Goal: Task Accomplishment & Management: Complete application form

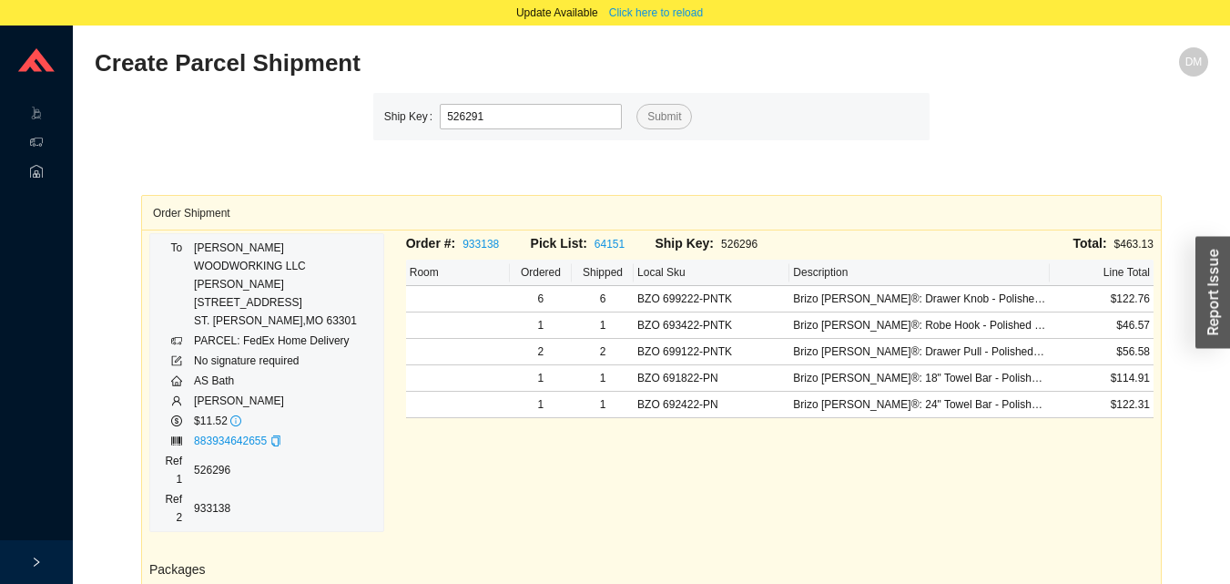
type input "526291"
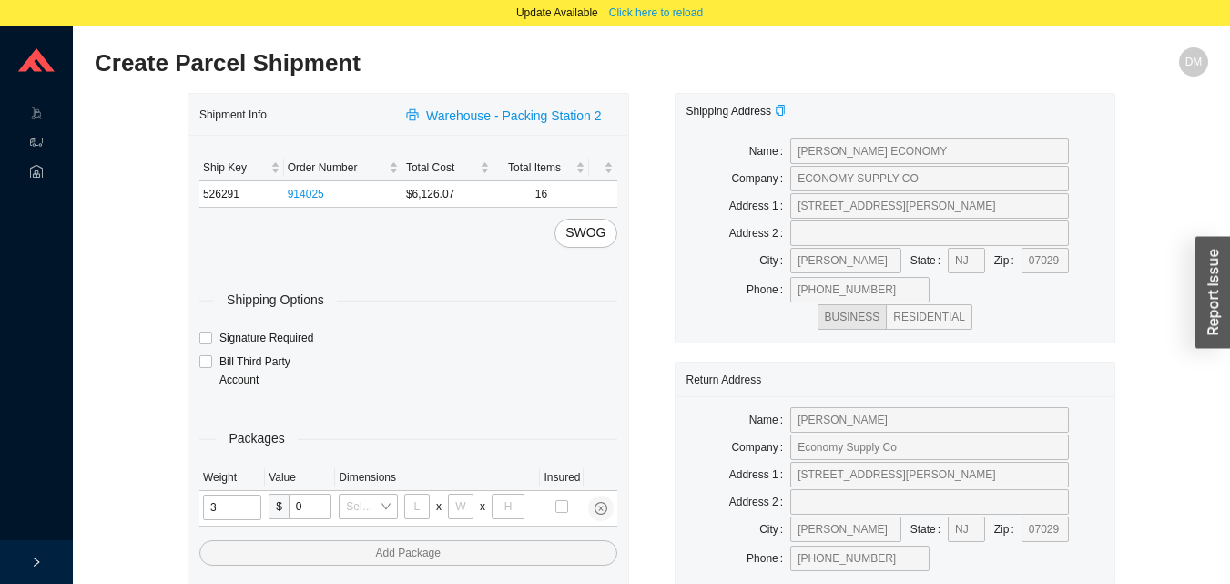
type input "31"
type input "24"
type input "16"
type input "1"
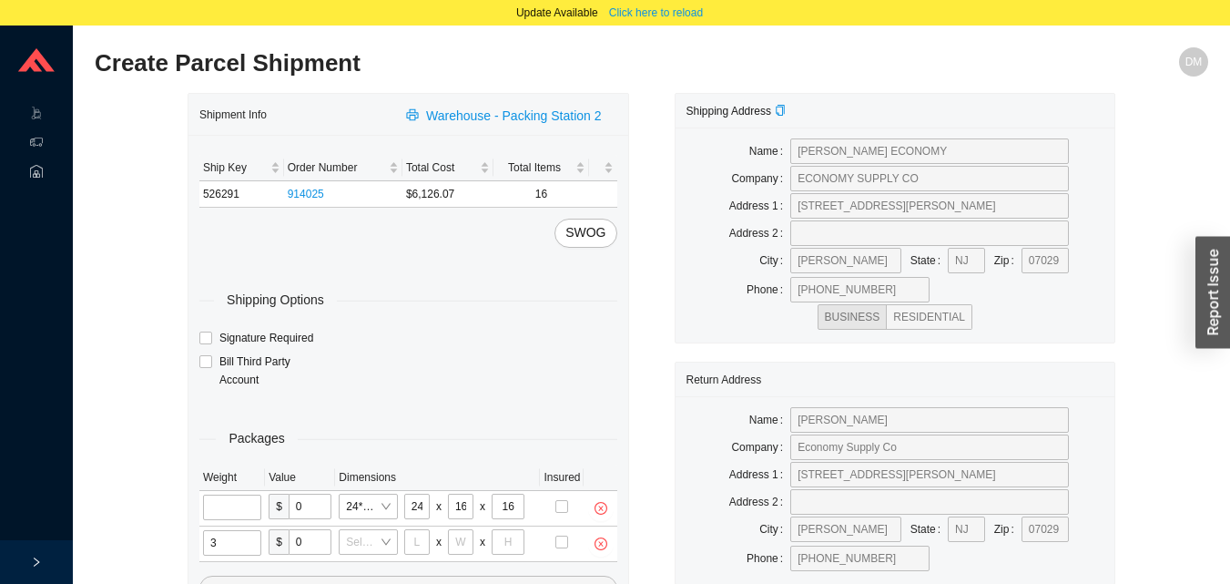
type input "31"
type input "24"
type input "16"
click at [235, 497] on input "tel" at bounding box center [233, 508] width 61 height 26
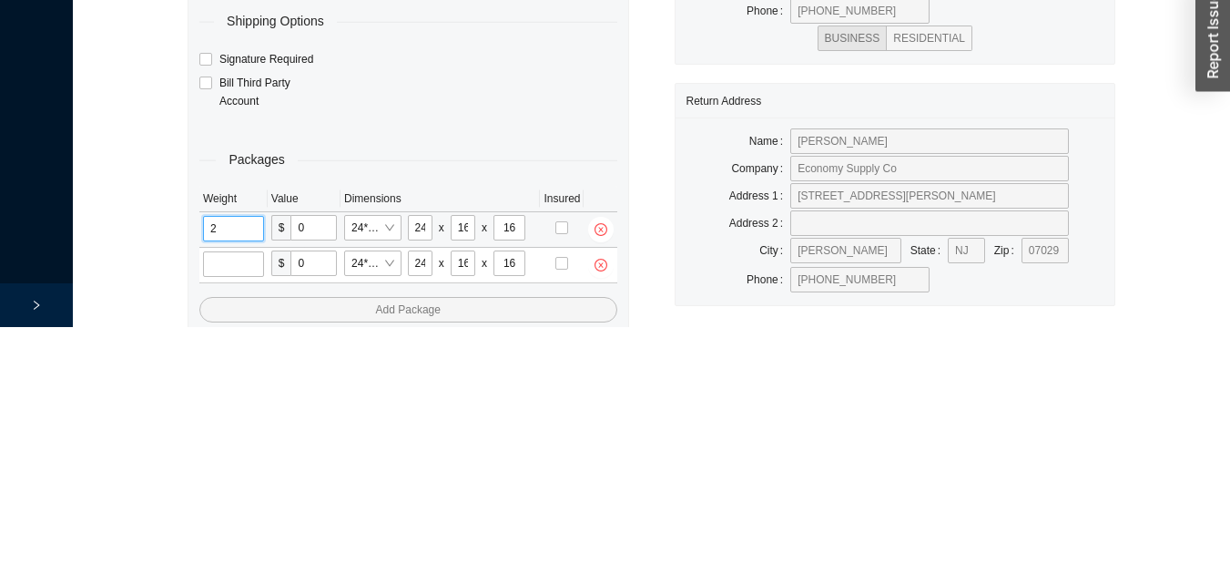
scroll to position [87, 0]
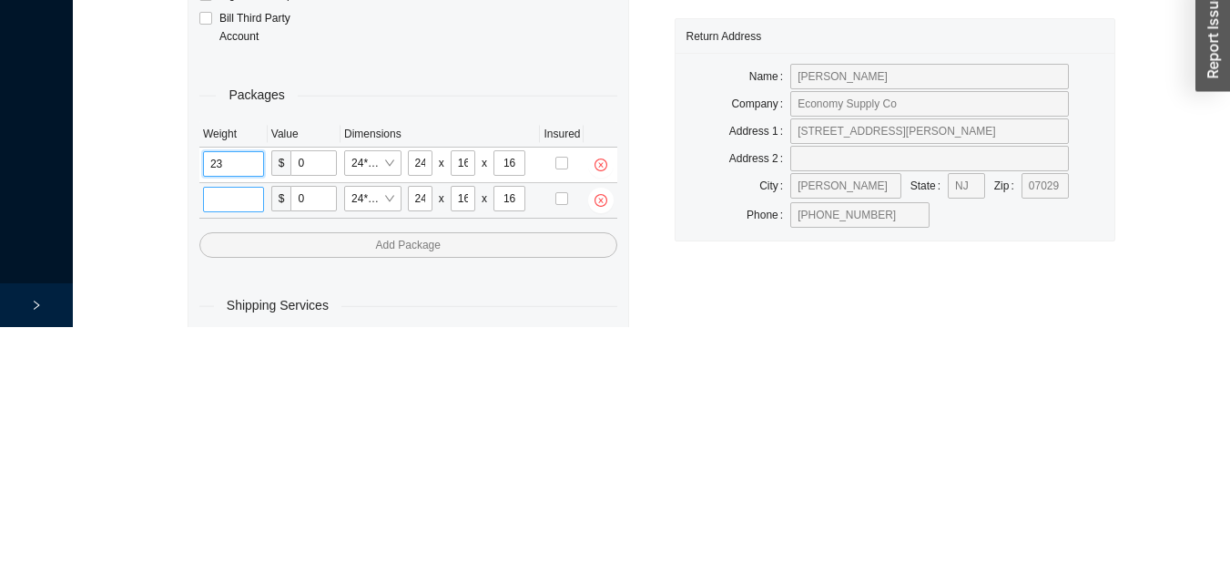
type input "23"
click at [243, 460] on input "tel" at bounding box center [233, 457] width 61 height 26
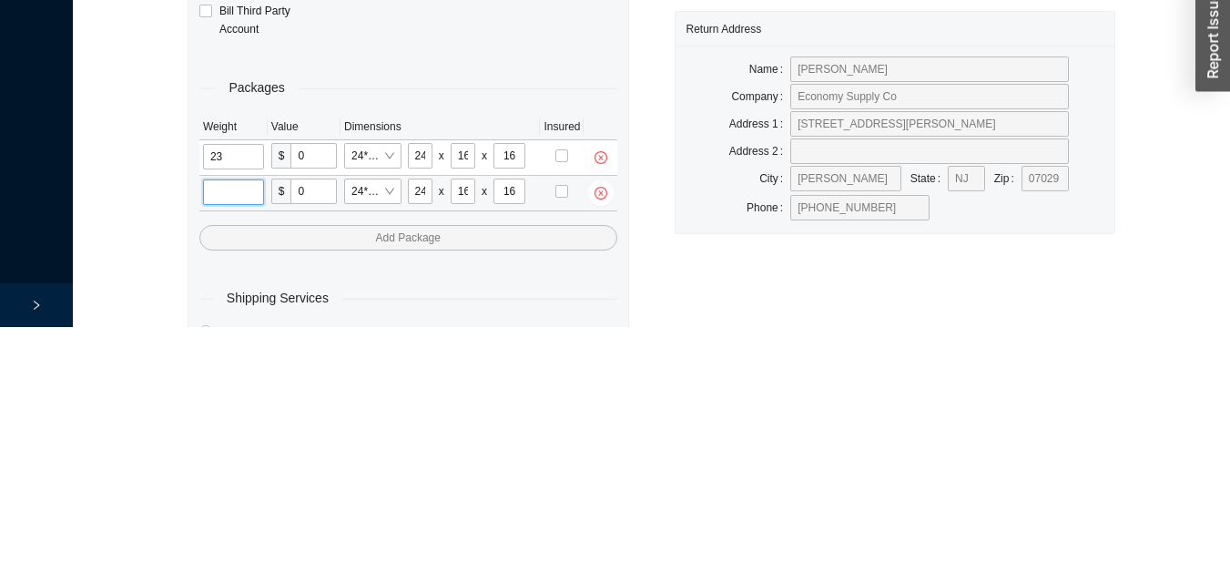
scroll to position [122, 0]
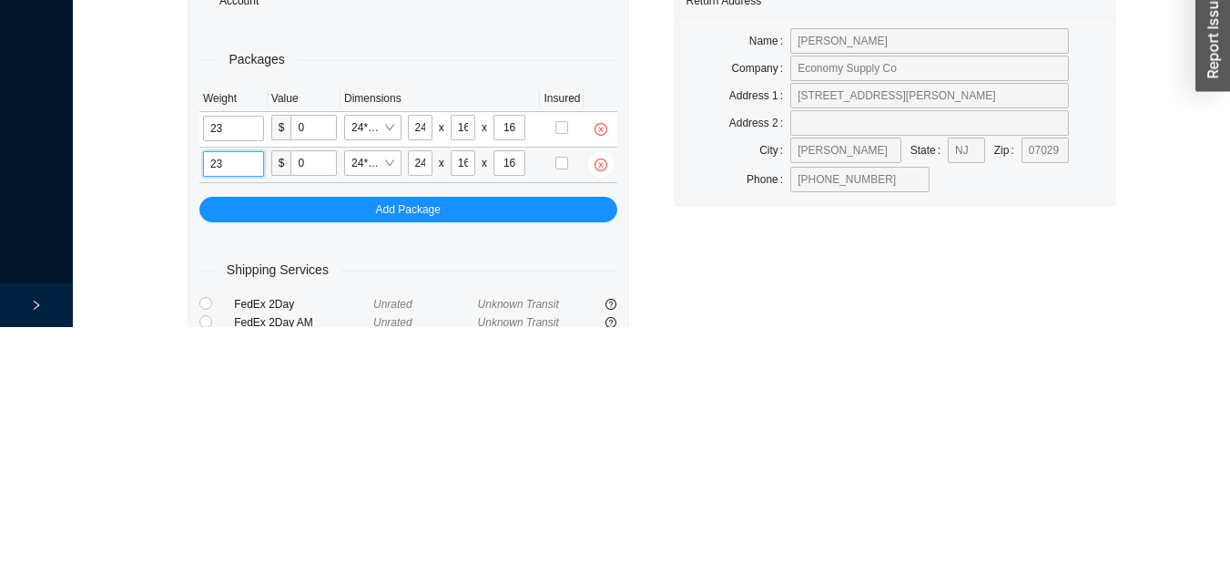
type input "23"
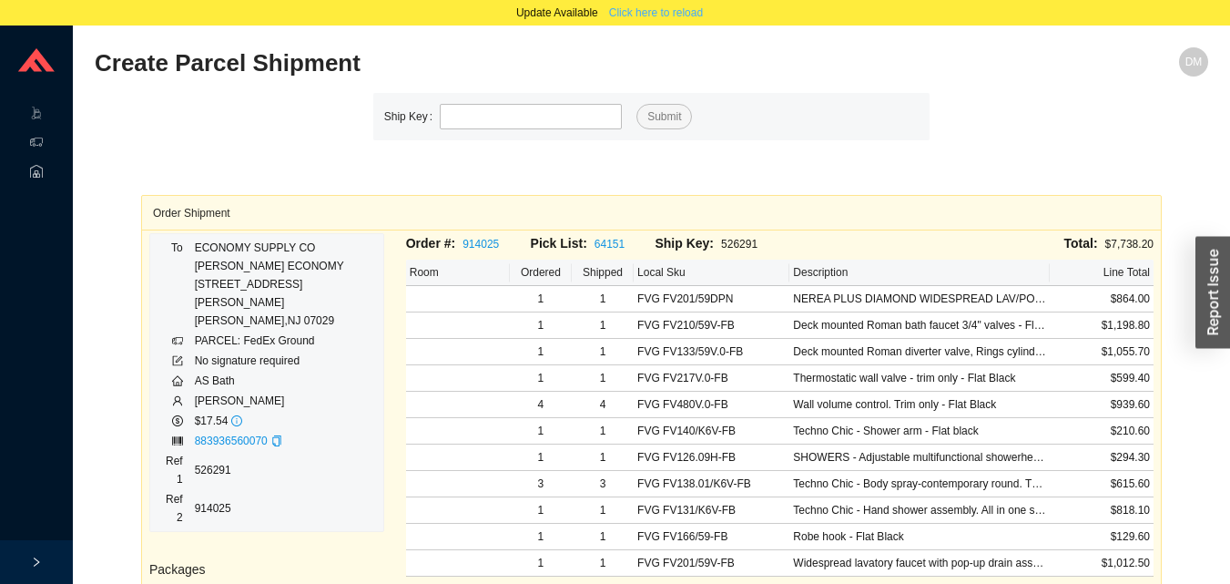
click at [674, 15] on span "Click here to reload" at bounding box center [656, 13] width 94 height 18
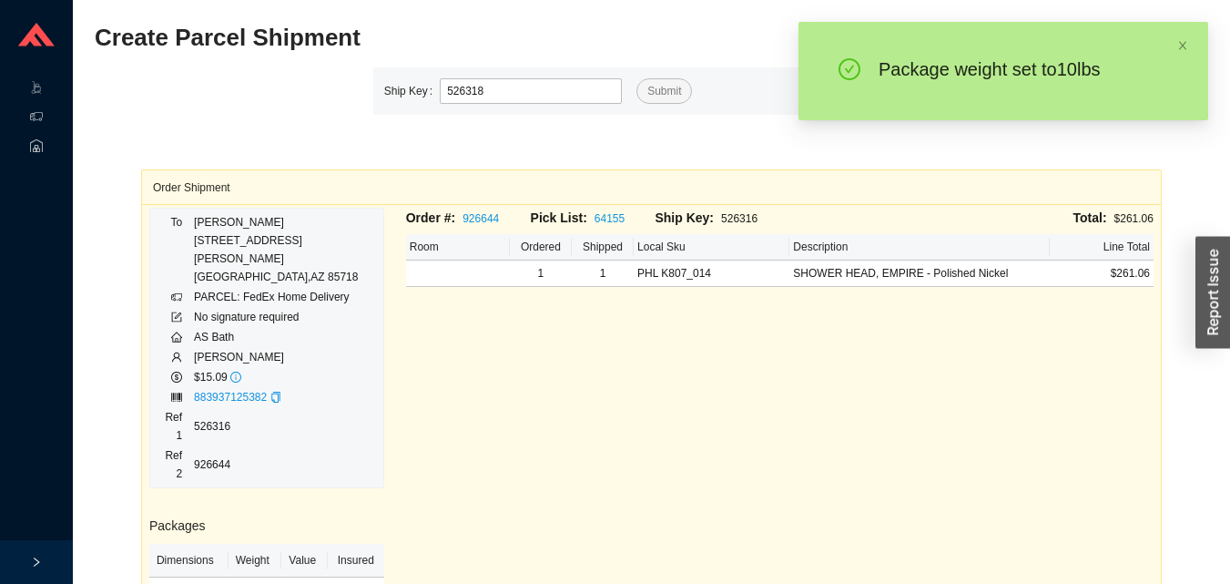
type input "526318"
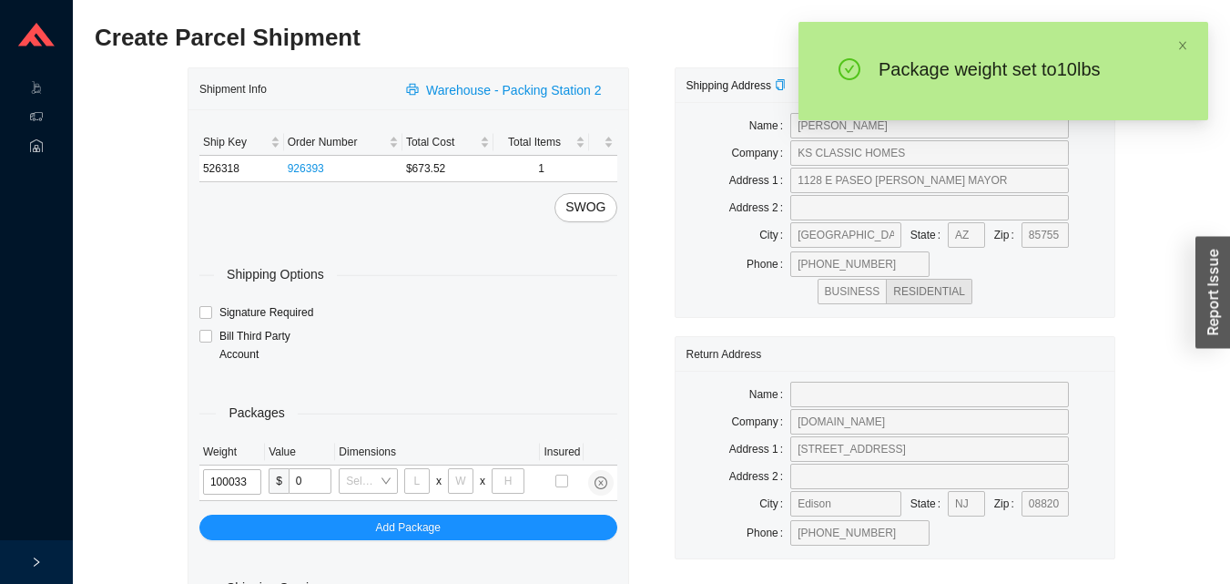
type input "10"
type input "24"
type input "14"
type input "4"
type input "10"
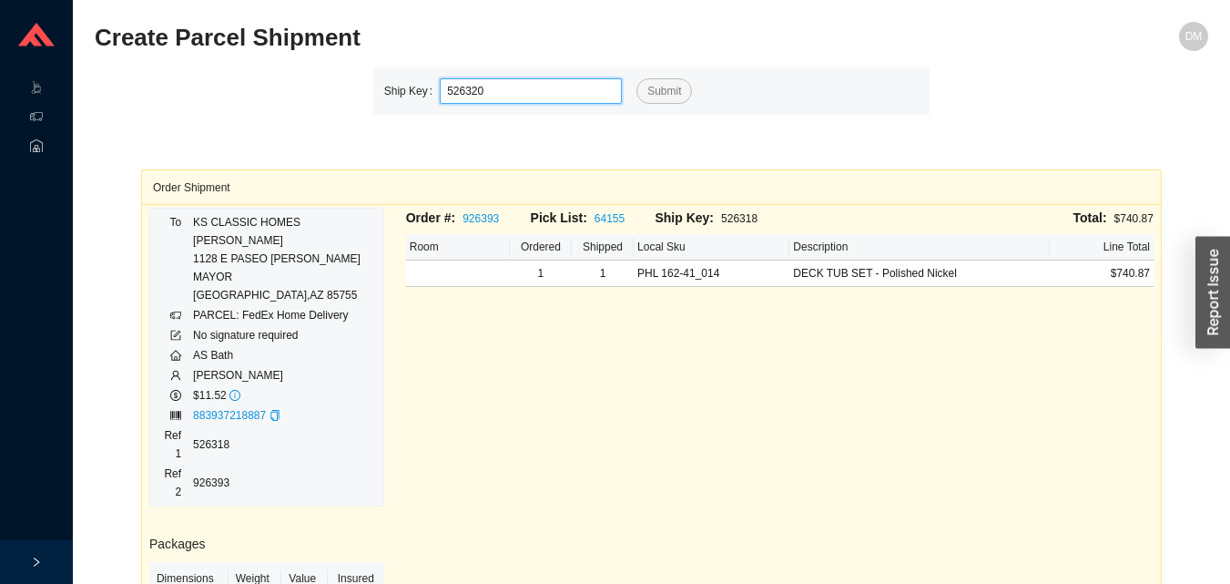
type input "526320"
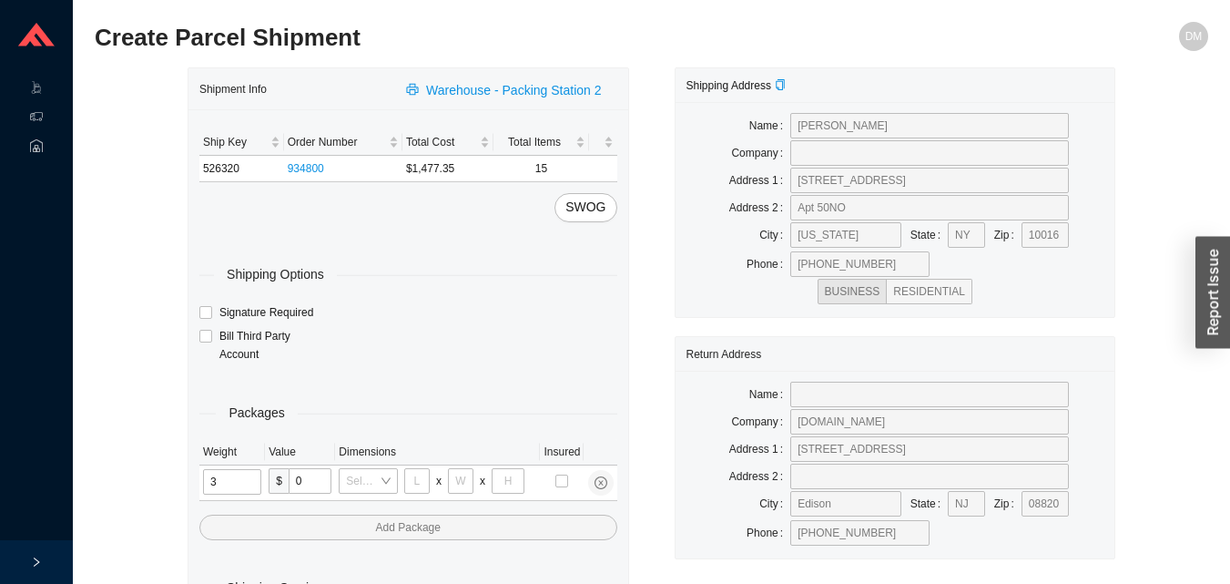
type input "31"
type input "24"
type input "16"
click at [244, 475] on input "tel" at bounding box center [233, 482] width 61 height 26
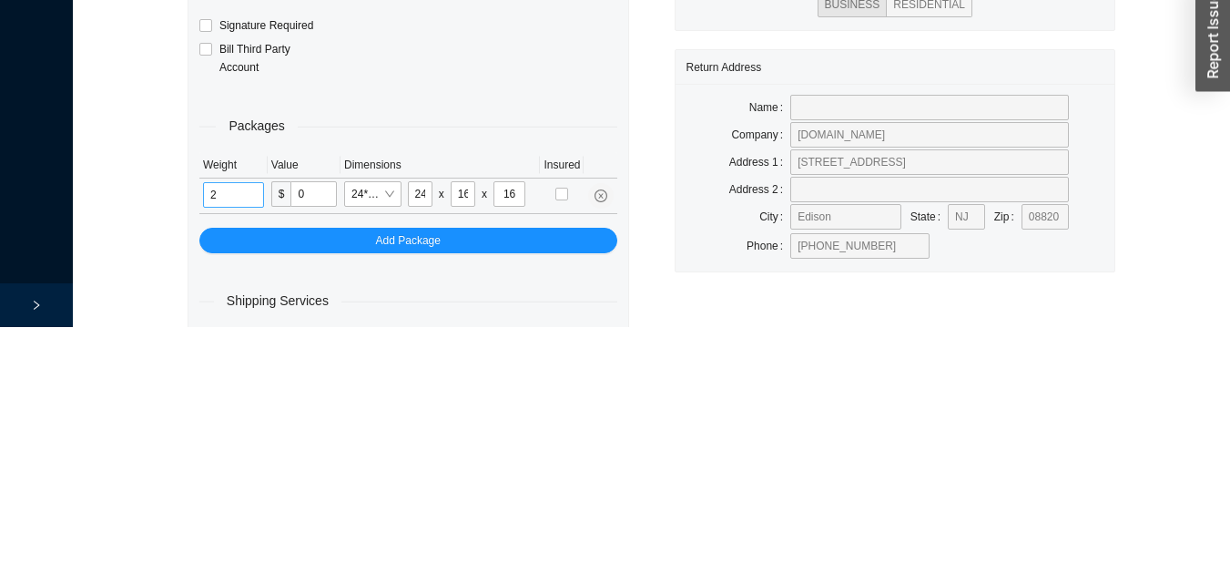
scroll to position [61, 0]
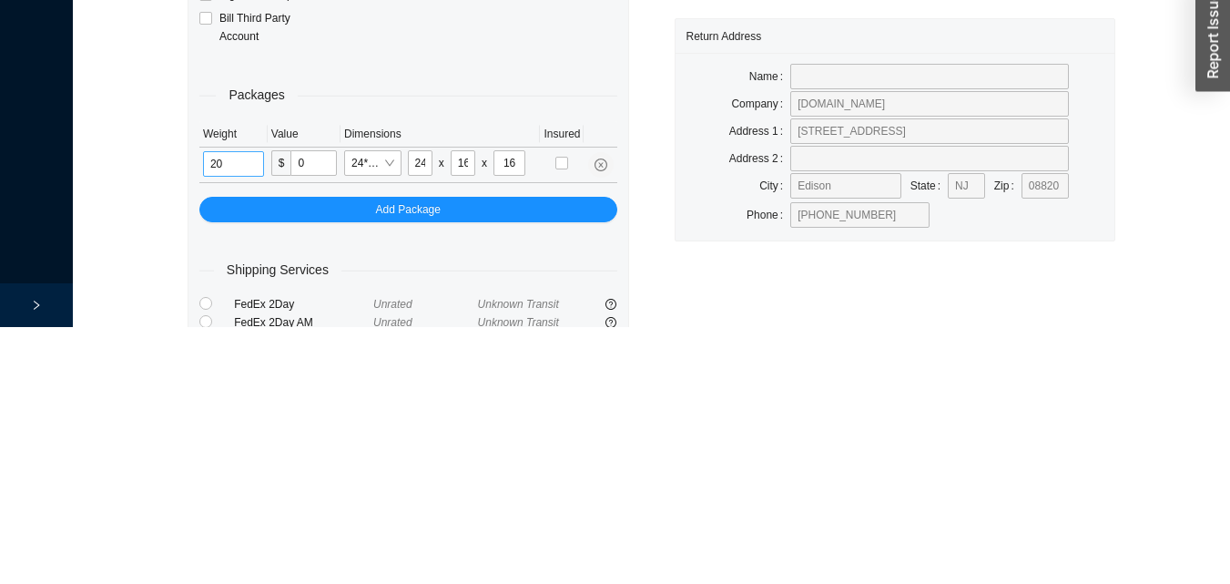
type input "20"
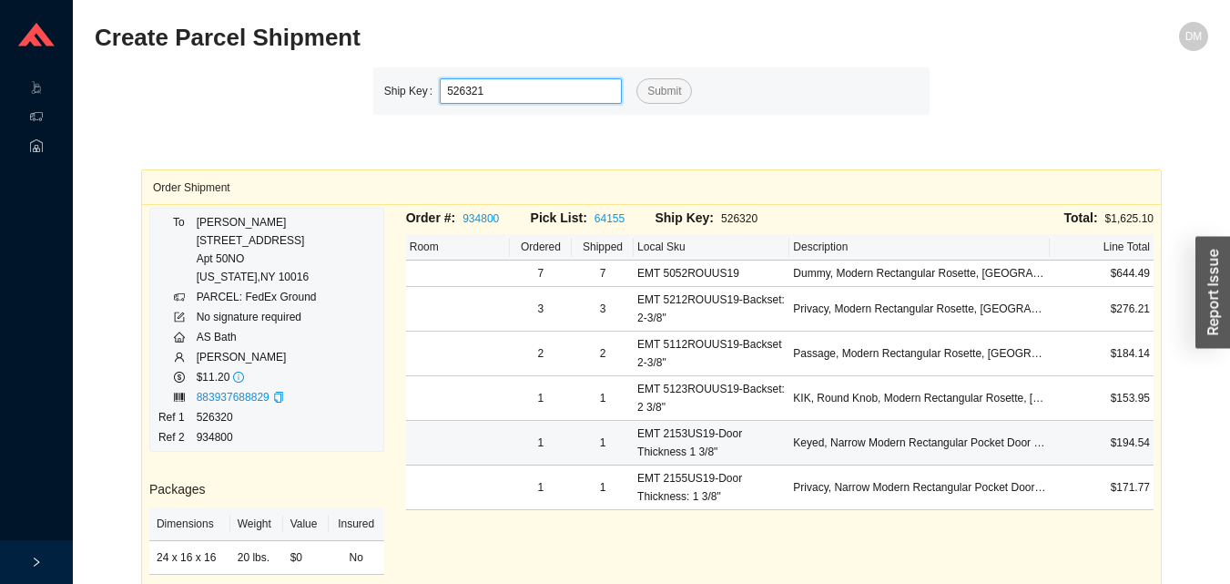
type input "526321"
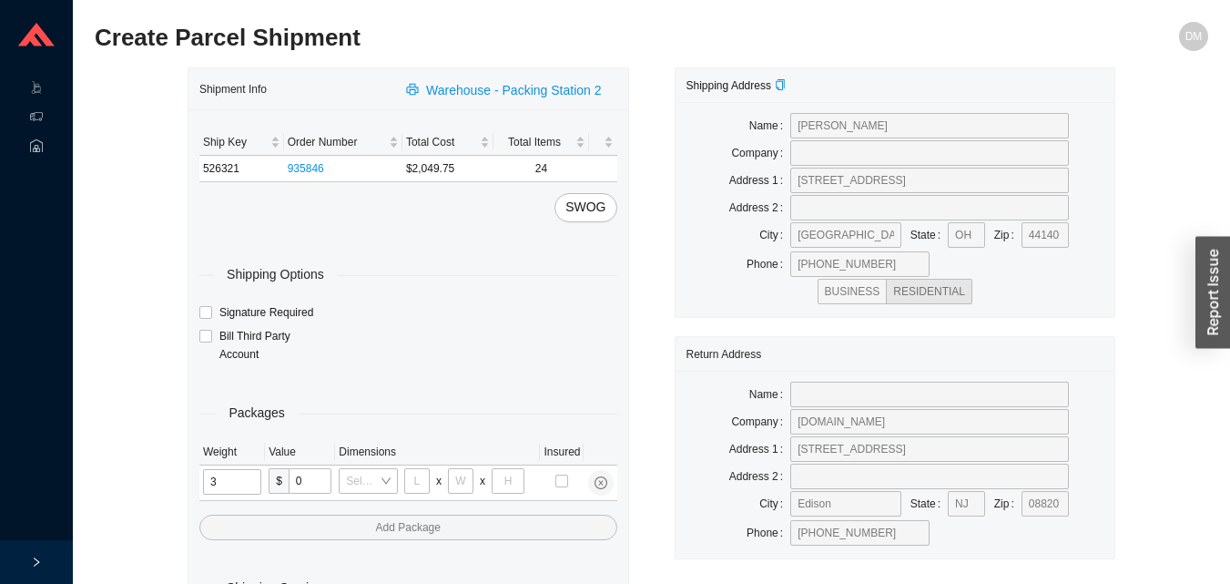
type input "31"
type input "24"
type input "16"
click at [249, 483] on input "tel" at bounding box center [233, 482] width 61 height 26
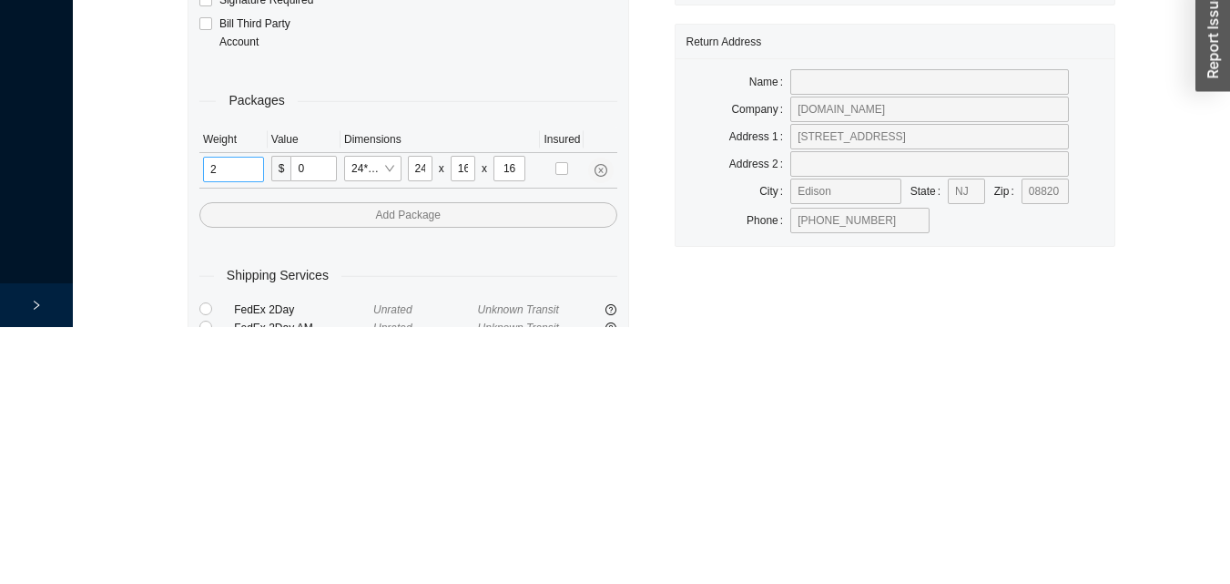
scroll to position [61, 0]
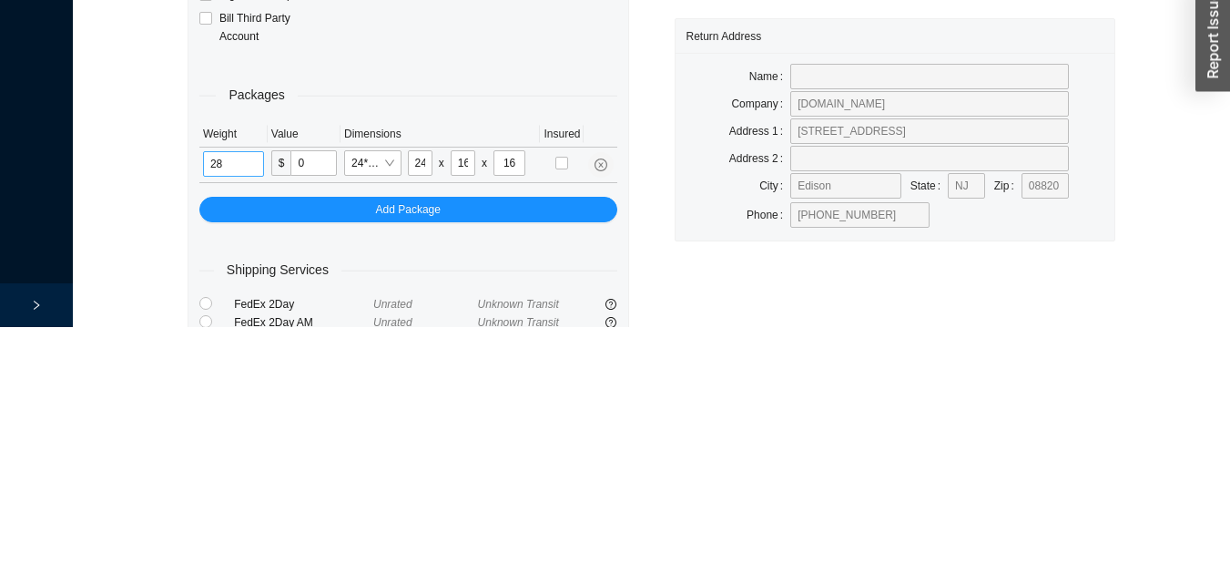
type input "28"
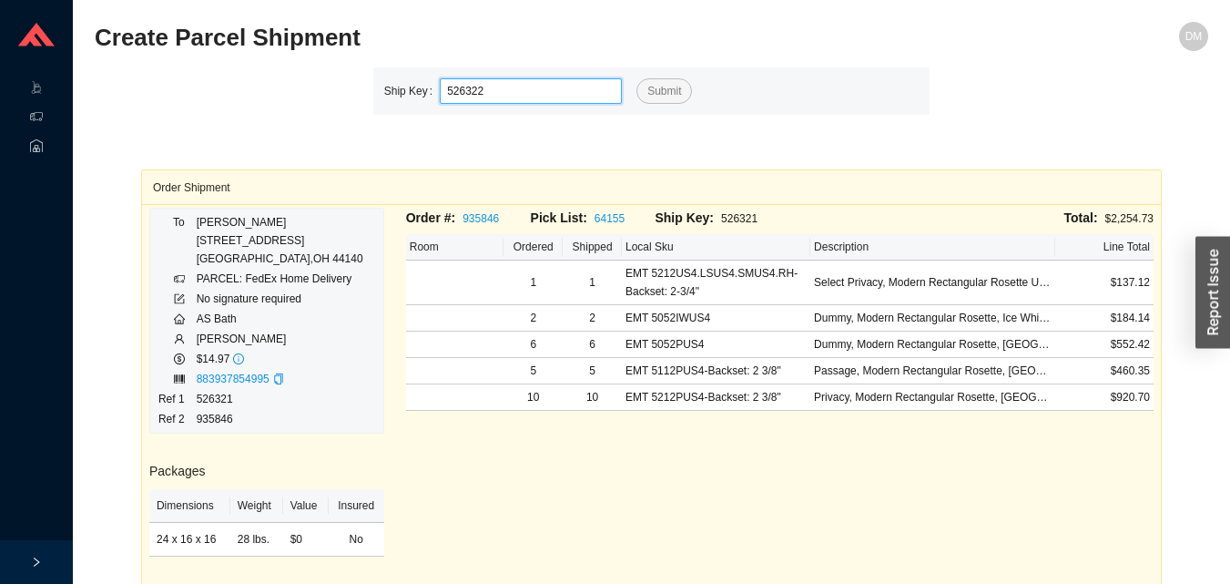
type input "526322"
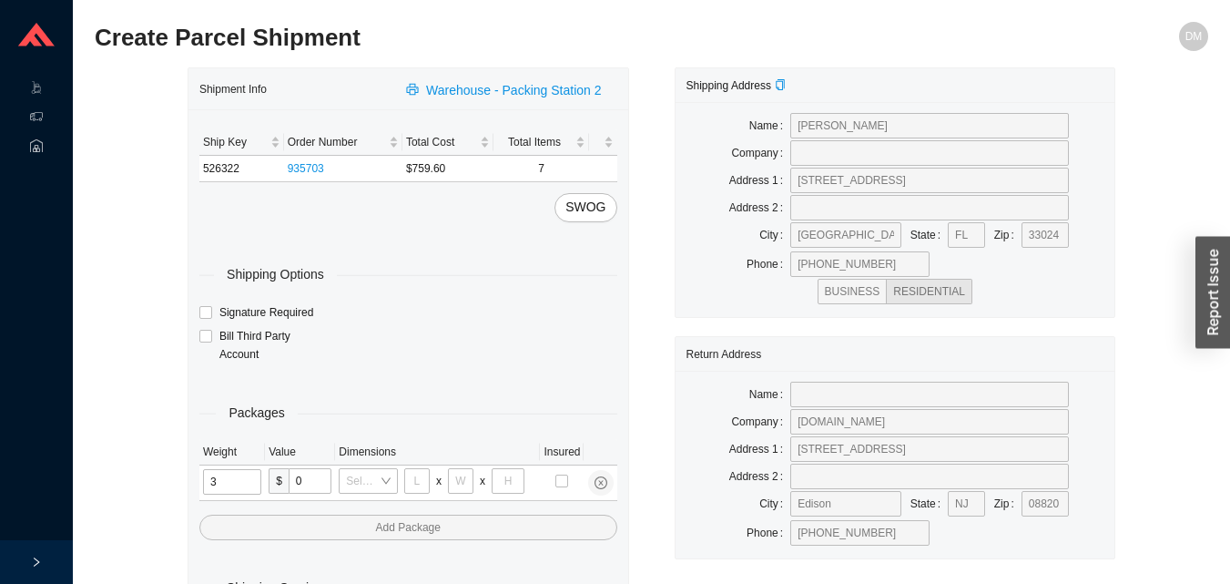
type input "31"
type input "24"
type input "16"
click at [223, 484] on input "tel" at bounding box center [233, 482] width 61 height 26
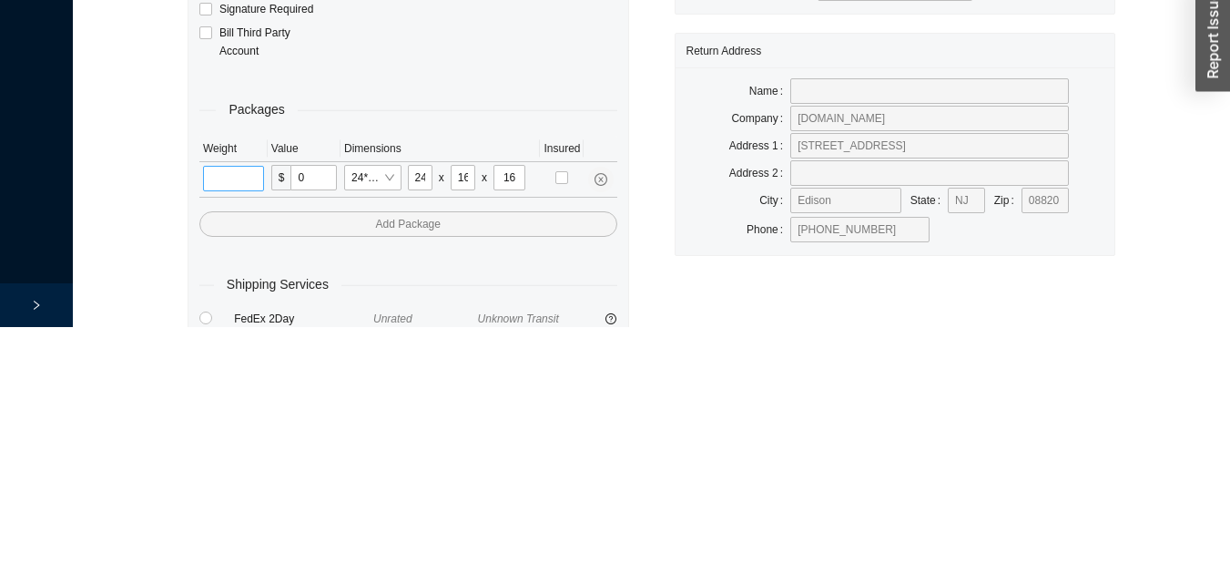
scroll to position [61, 0]
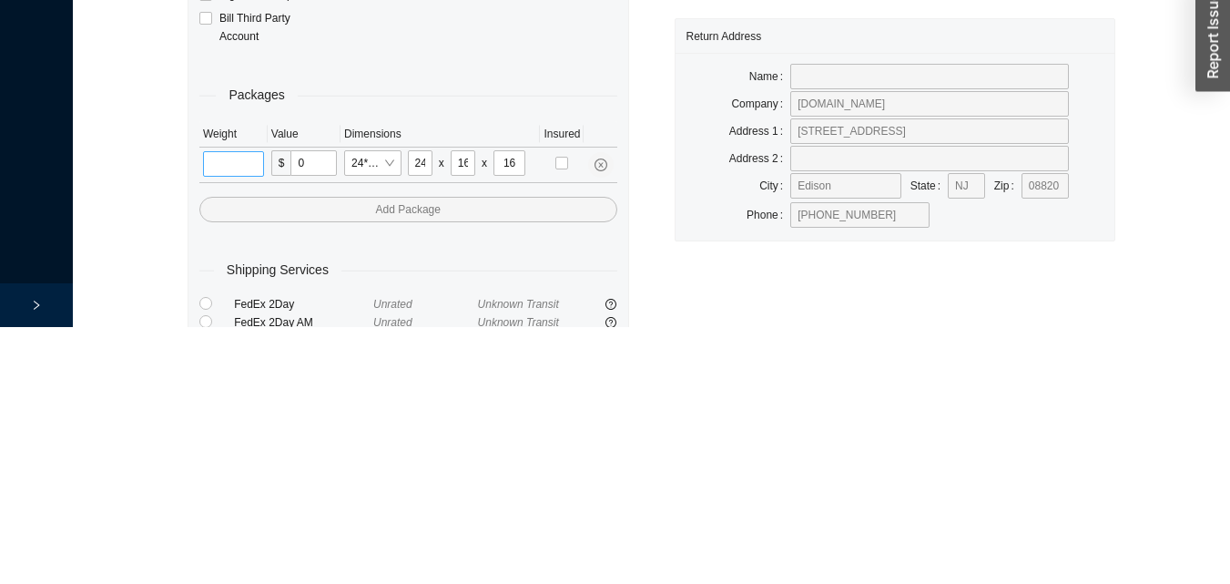
type input "2"
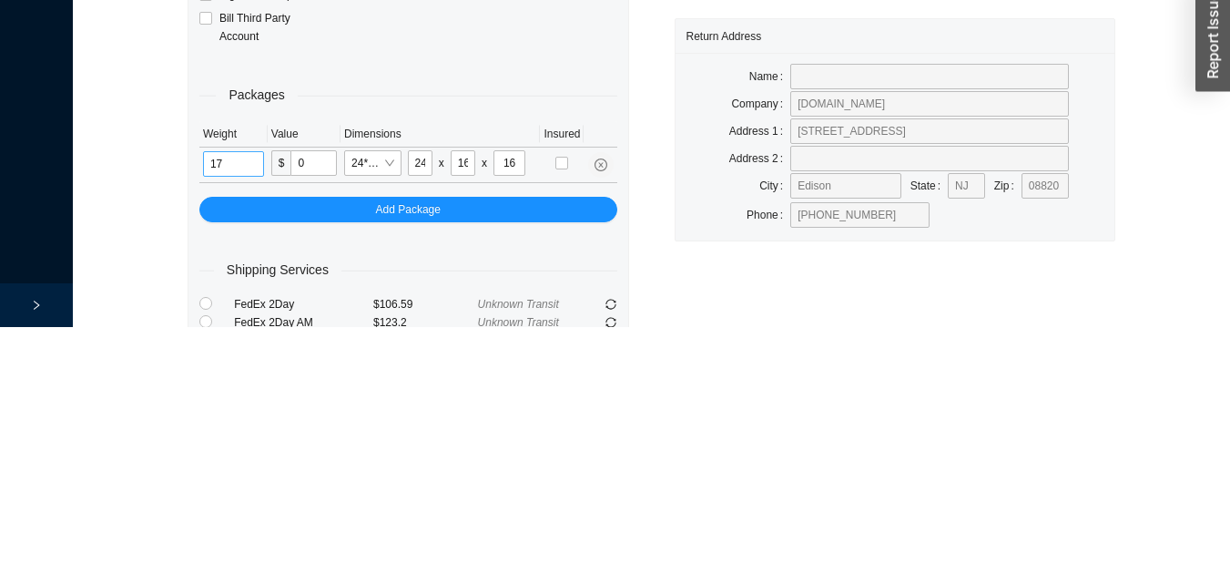
type input "17"
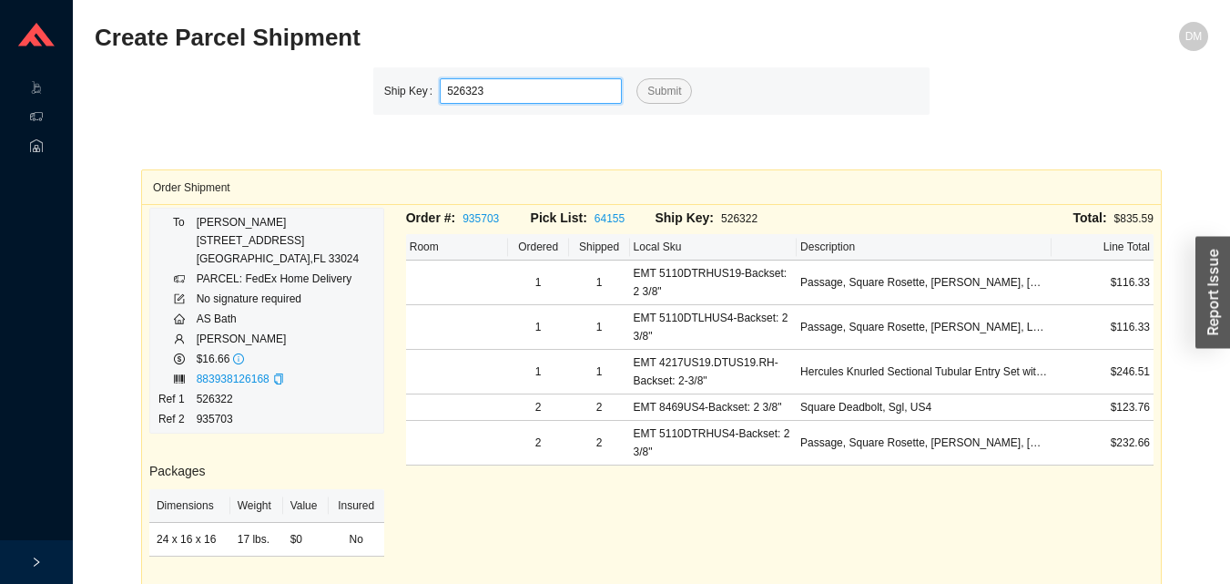
type input "526323"
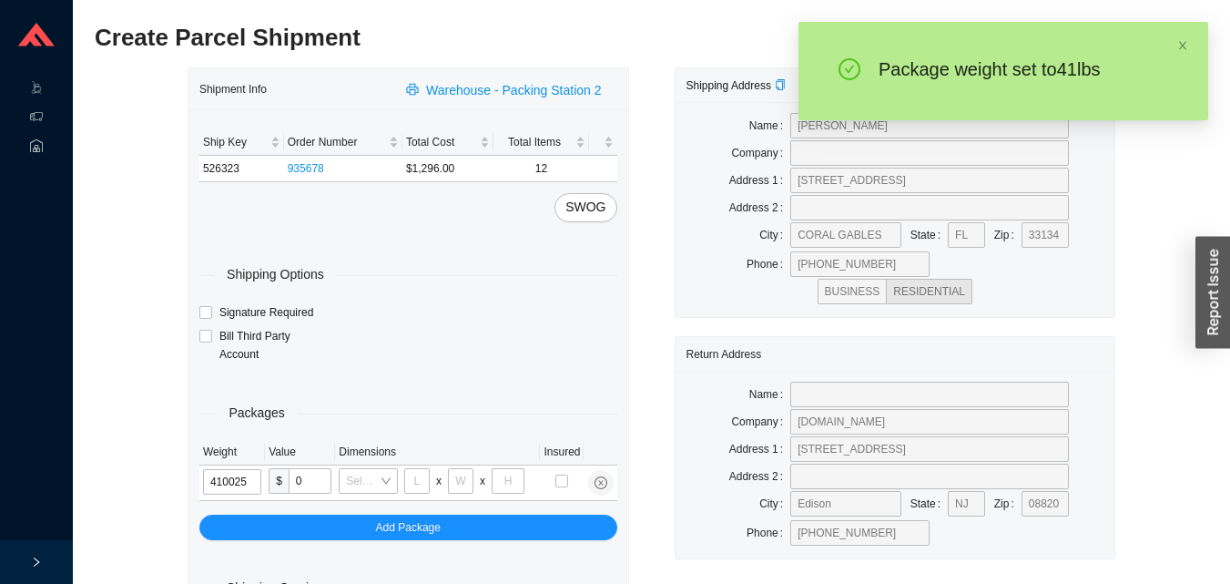
type input "41"
type input "28"
type input "16"
type input "7"
type input "41"
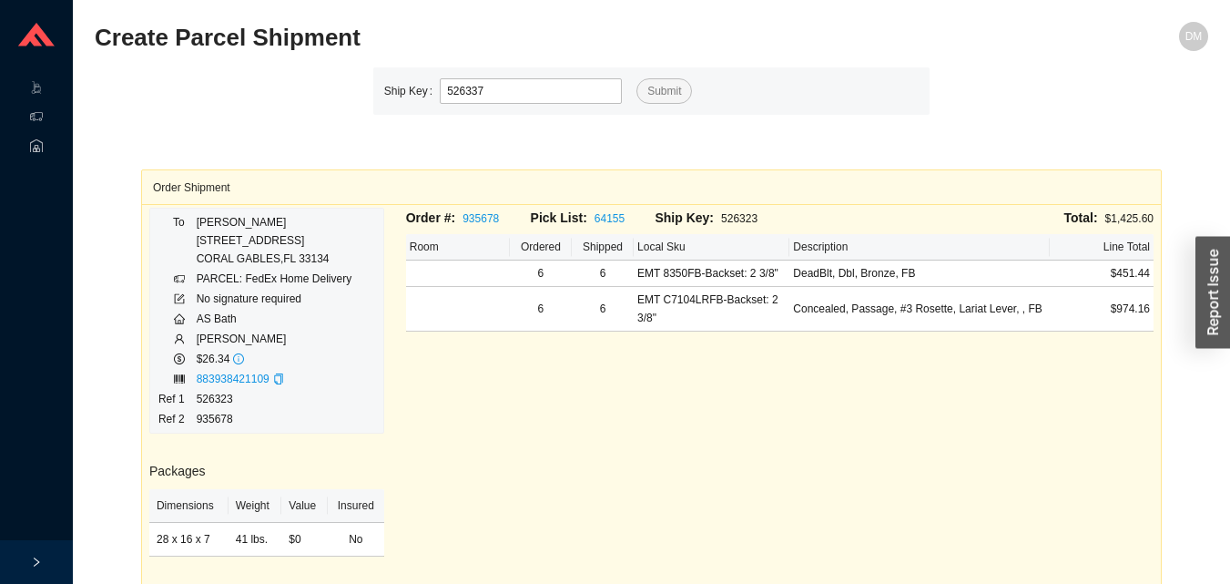
type input "526337"
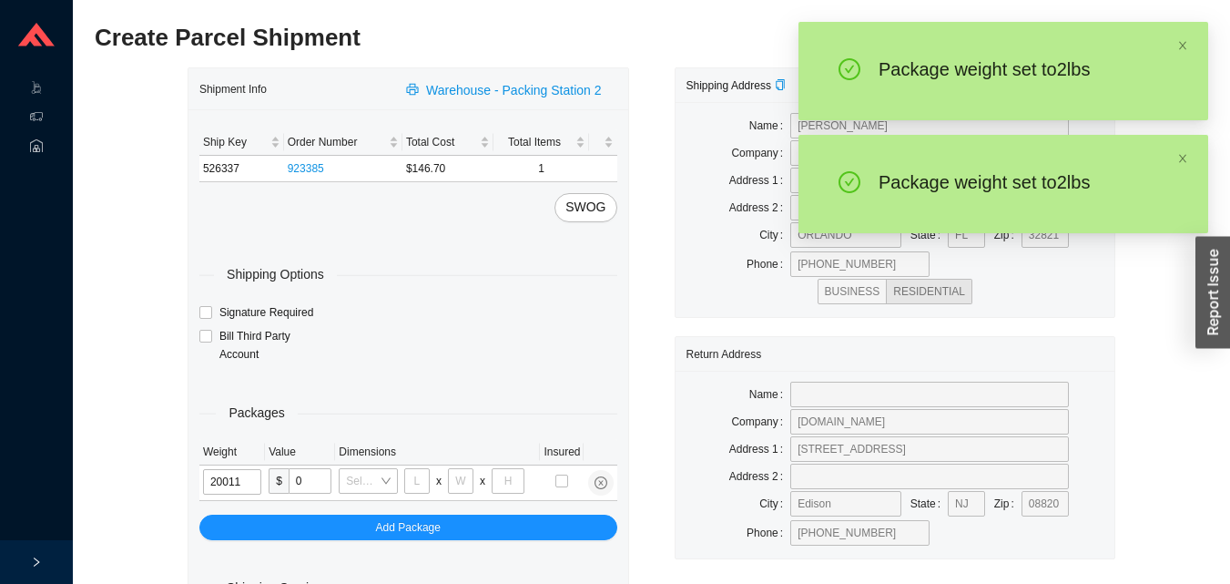
type input "2"
type input "14"
type input "7"
type input "2"
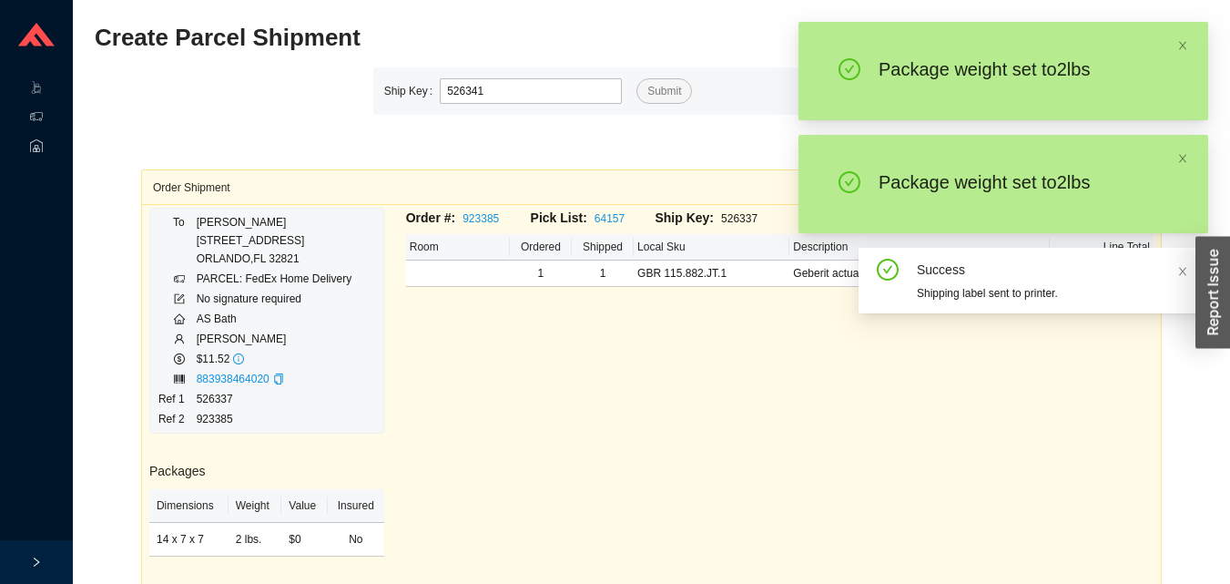
type input "526341"
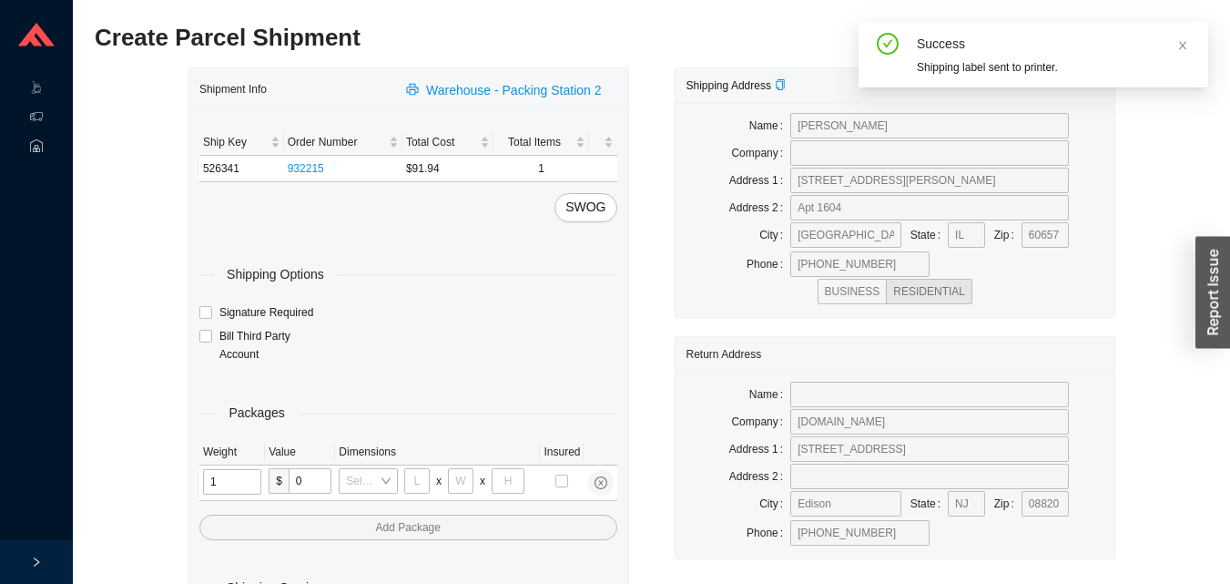
type input "15"
type input "8"
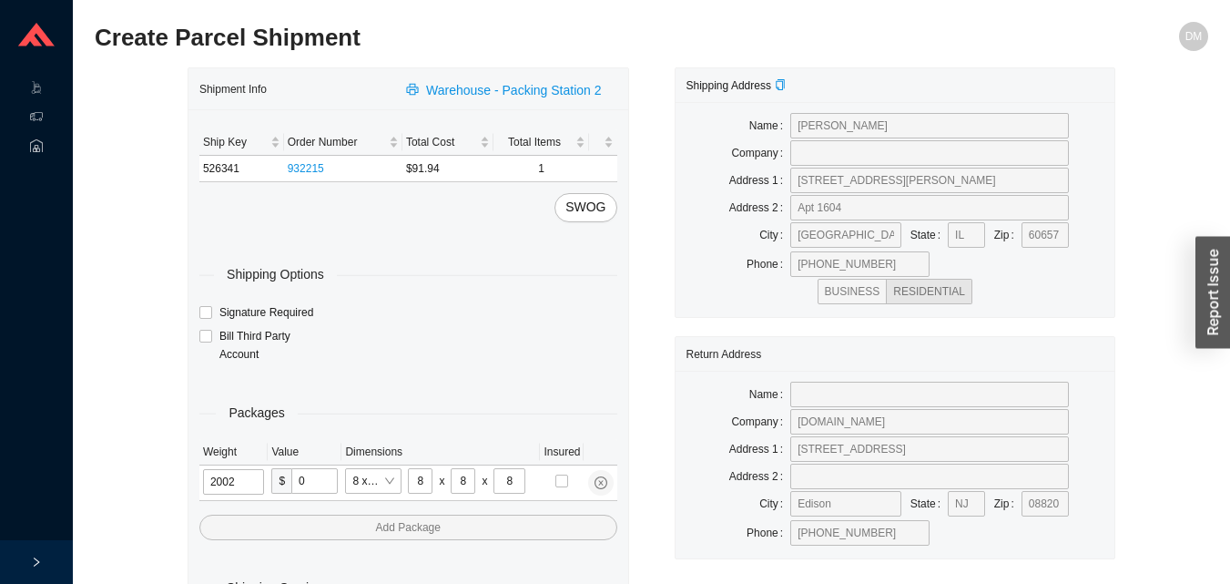
type input "2"
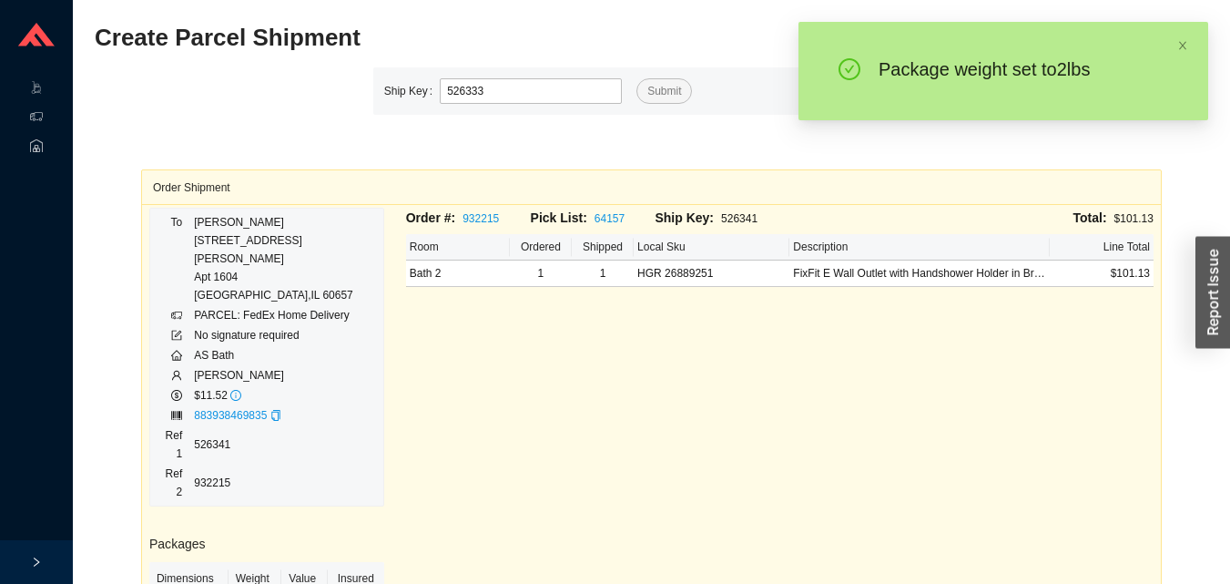
type input "526333"
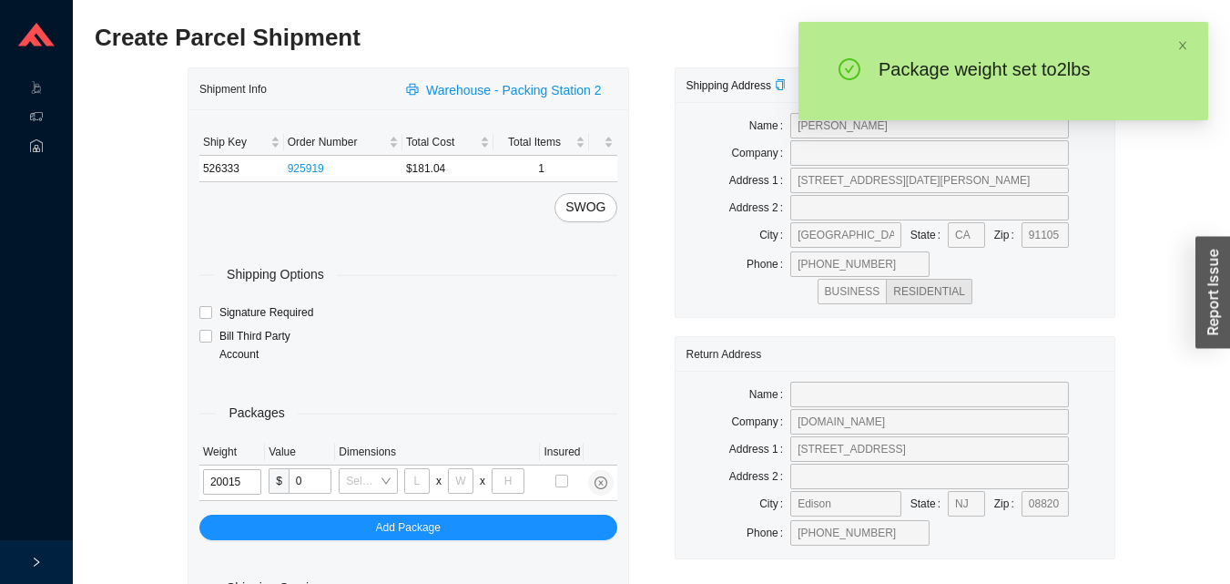
type input "2"
type input "8"
type input "2"
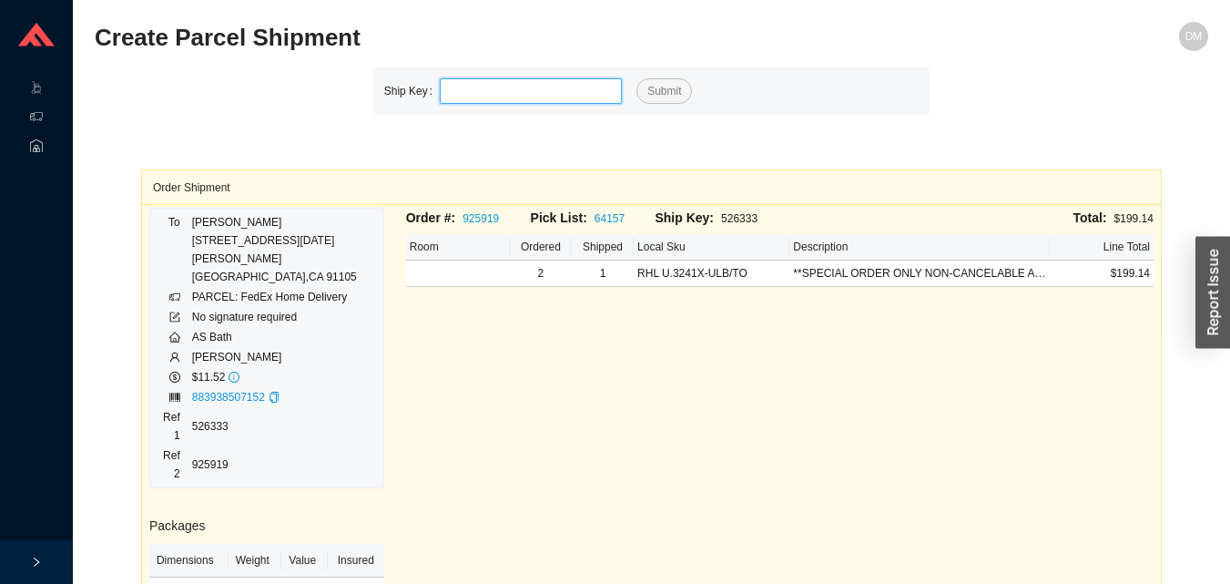
click at [548, 97] on input "tel" at bounding box center [531, 91] width 182 height 26
type input "526334"
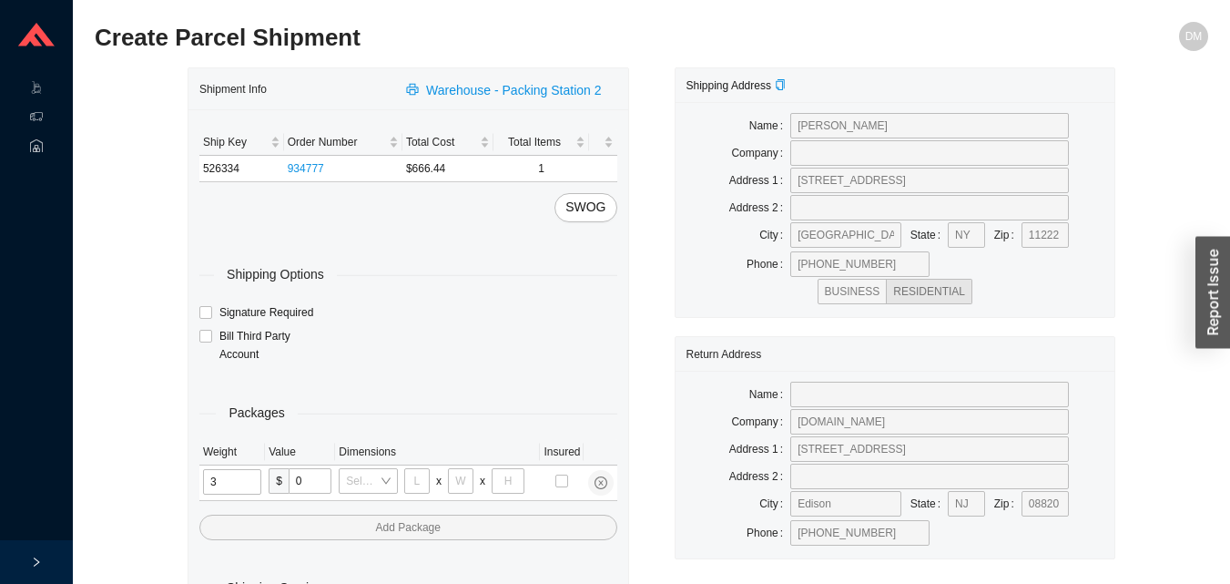
type input "31"
type input "24"
type input "16"
click at [237, 481] on input "tel" at bounding box center [233, 482] width 61 height 26
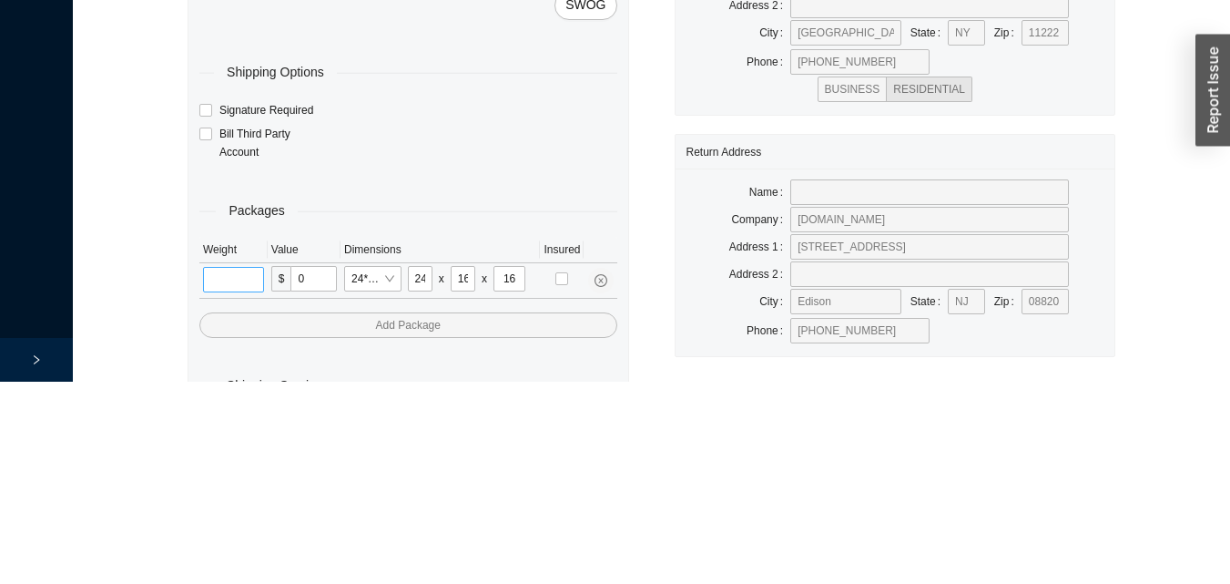
scroll to position [61, 0]
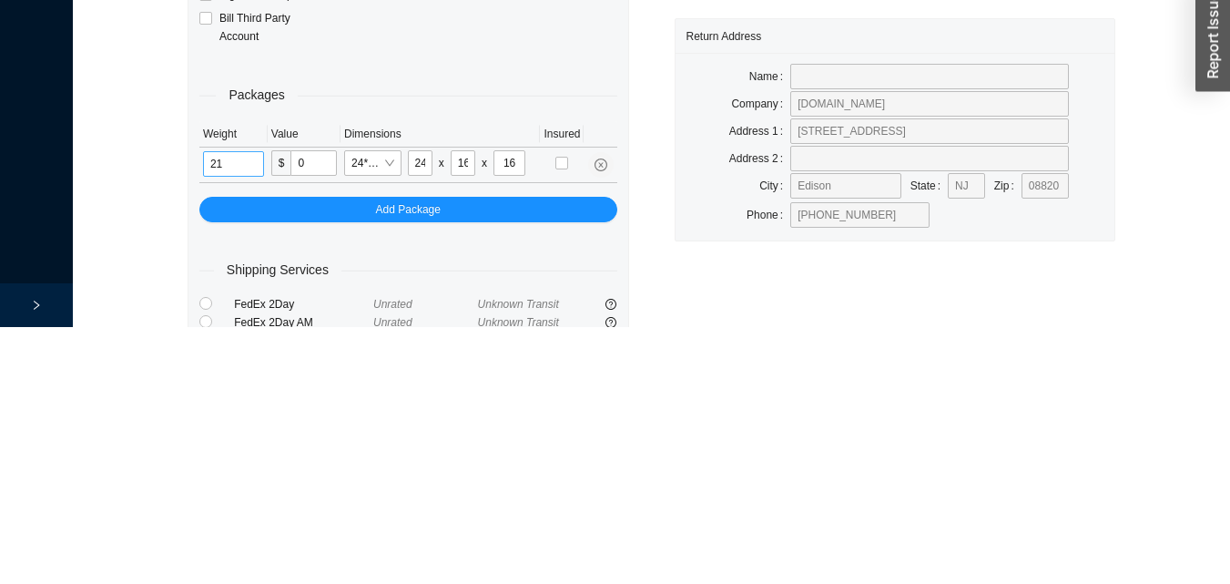
type input "21"
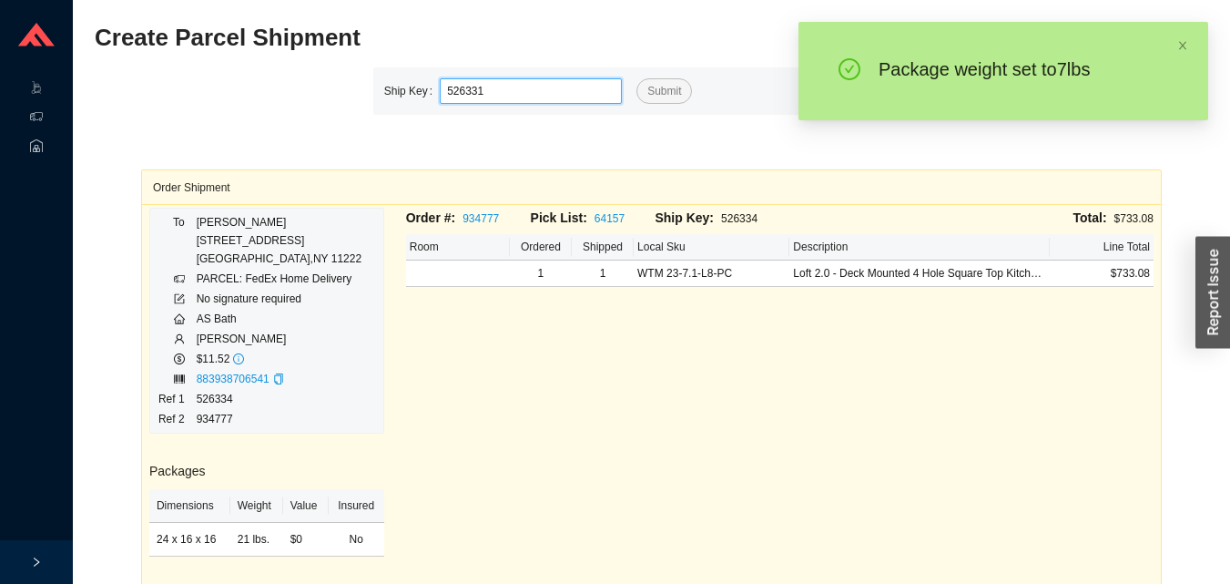
type input "526331"
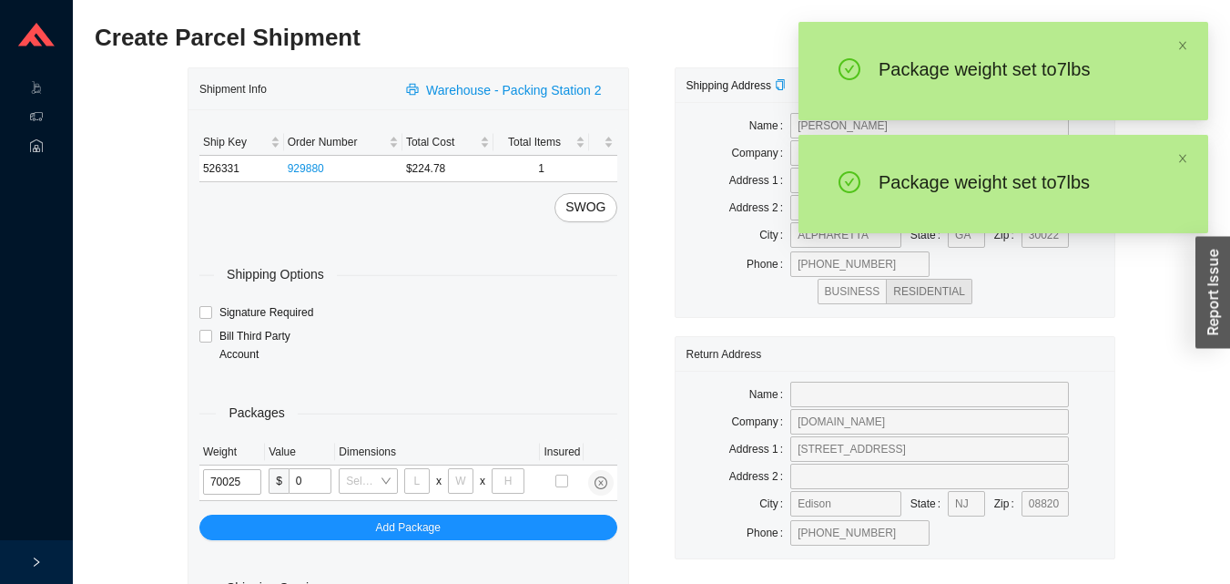
type input "7"
type input "28"
type input "16"
type input "7"
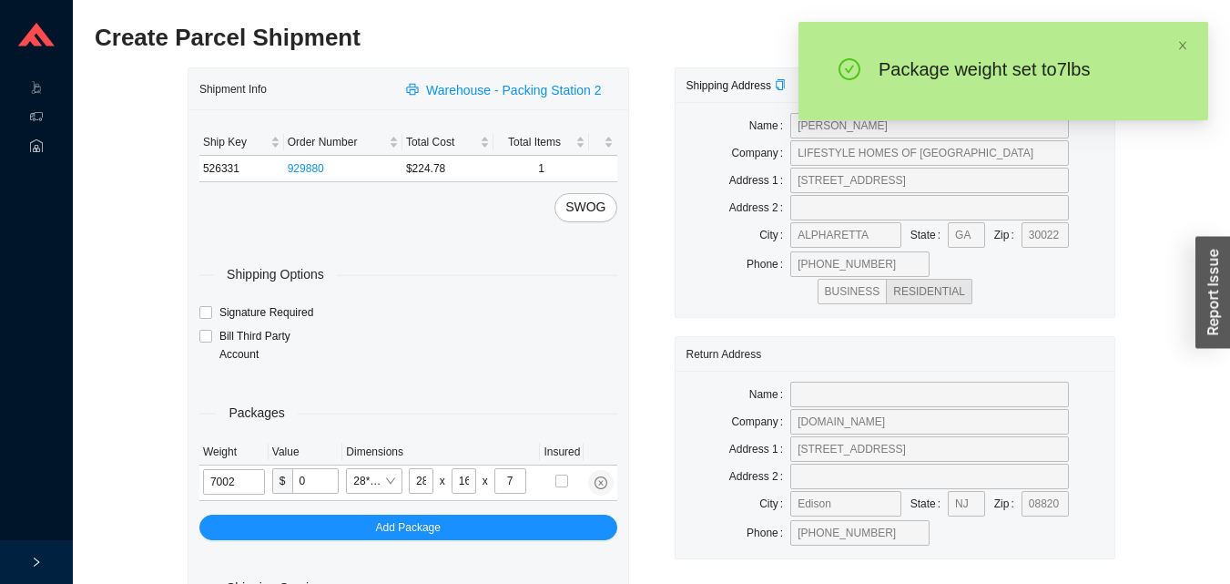
type input "7"
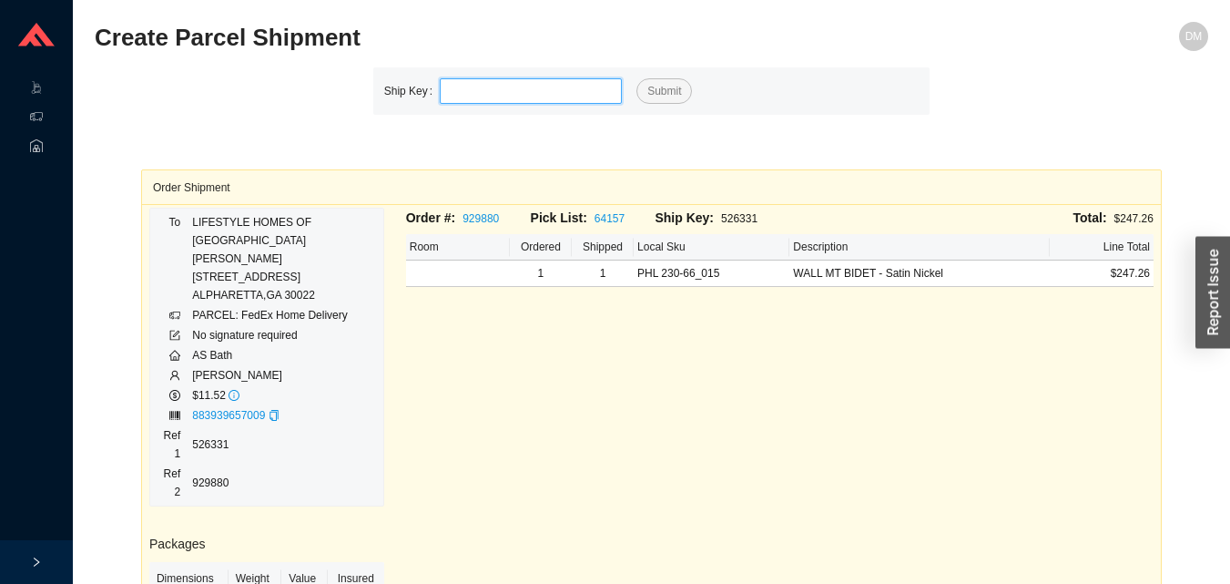
click at [543, 87] on input "tel" at bounding box center [531, 91] width 182 height 26
type input "526313"
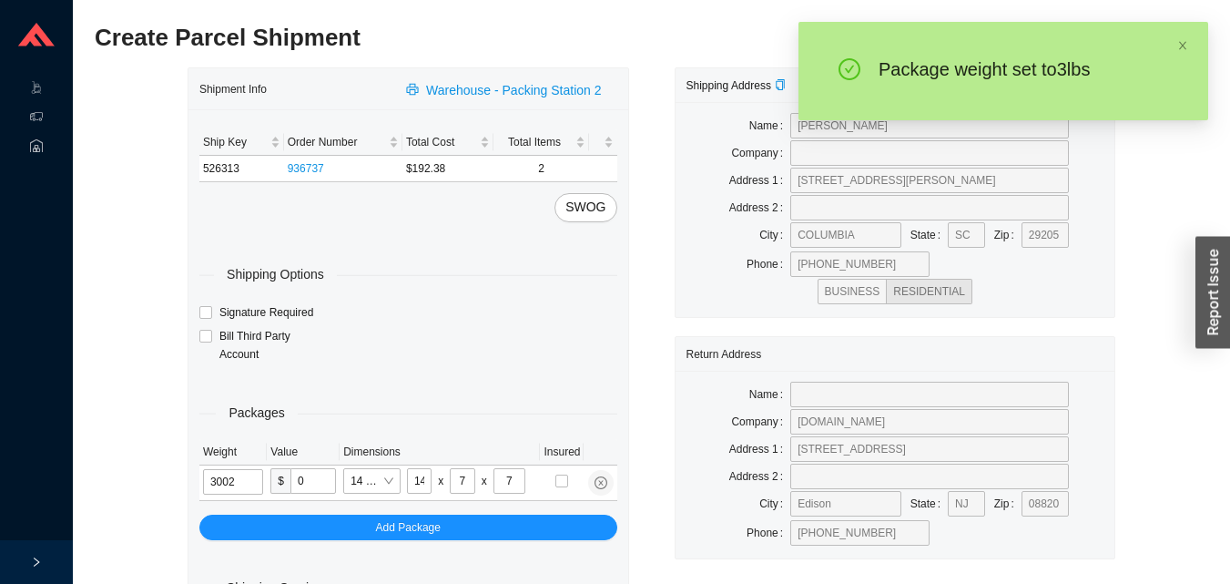
type input "3"
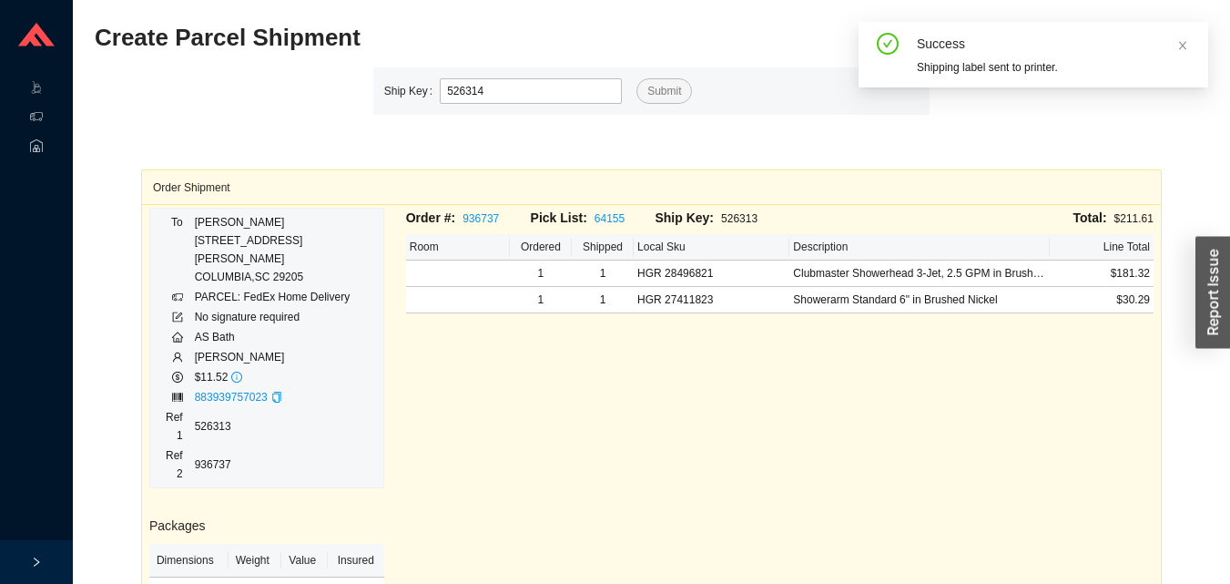
type input "526314"
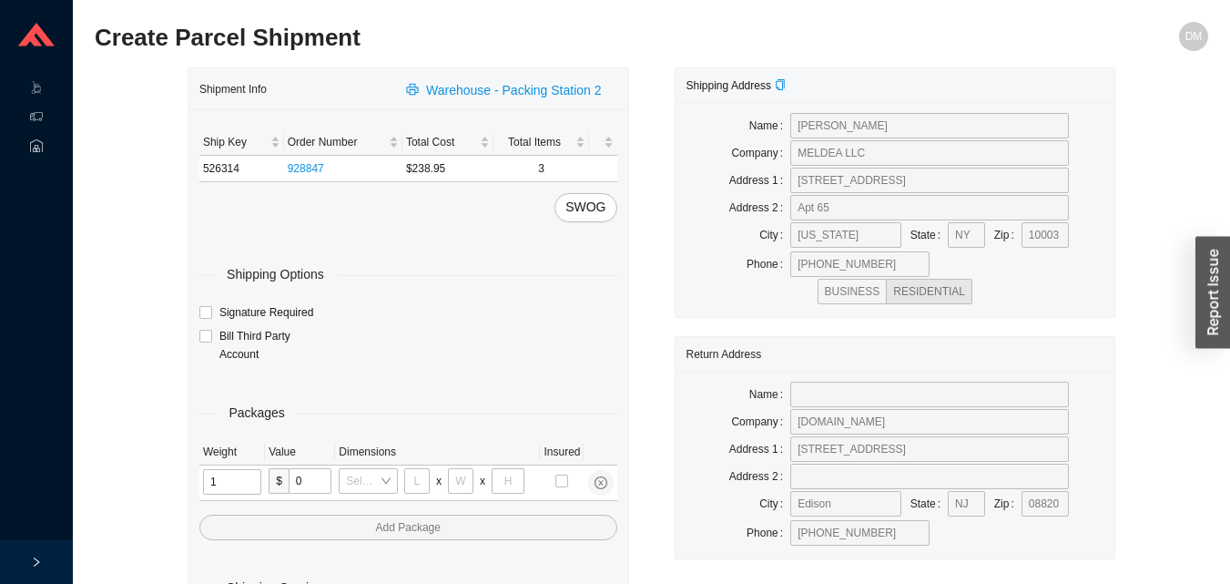
type input "11"
type input "14"
type input "7"
type input "2"
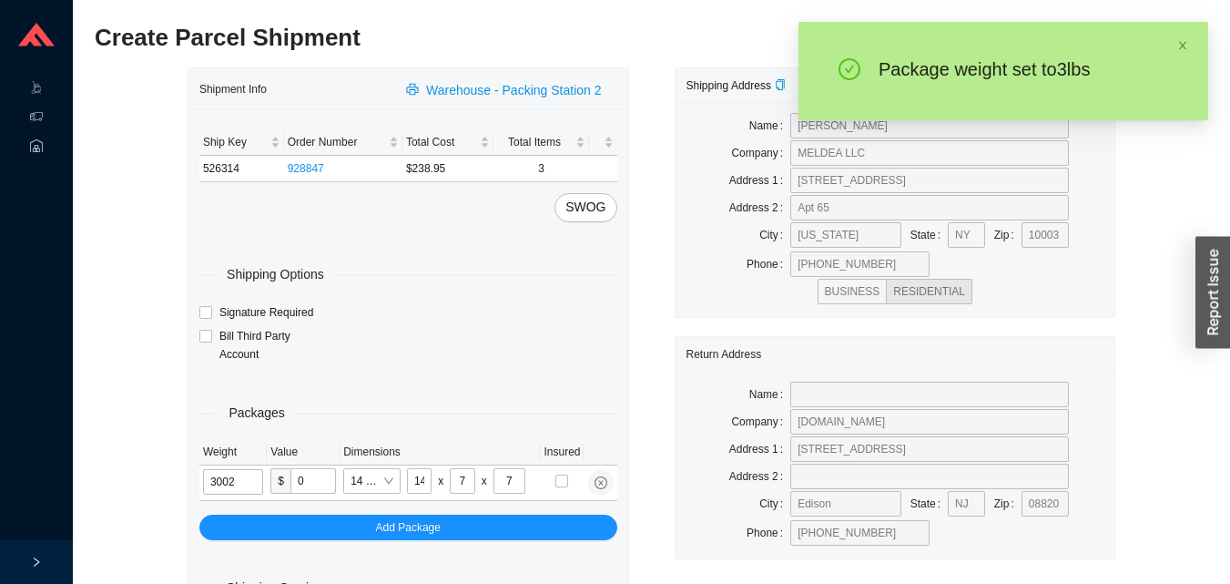
type input "3"
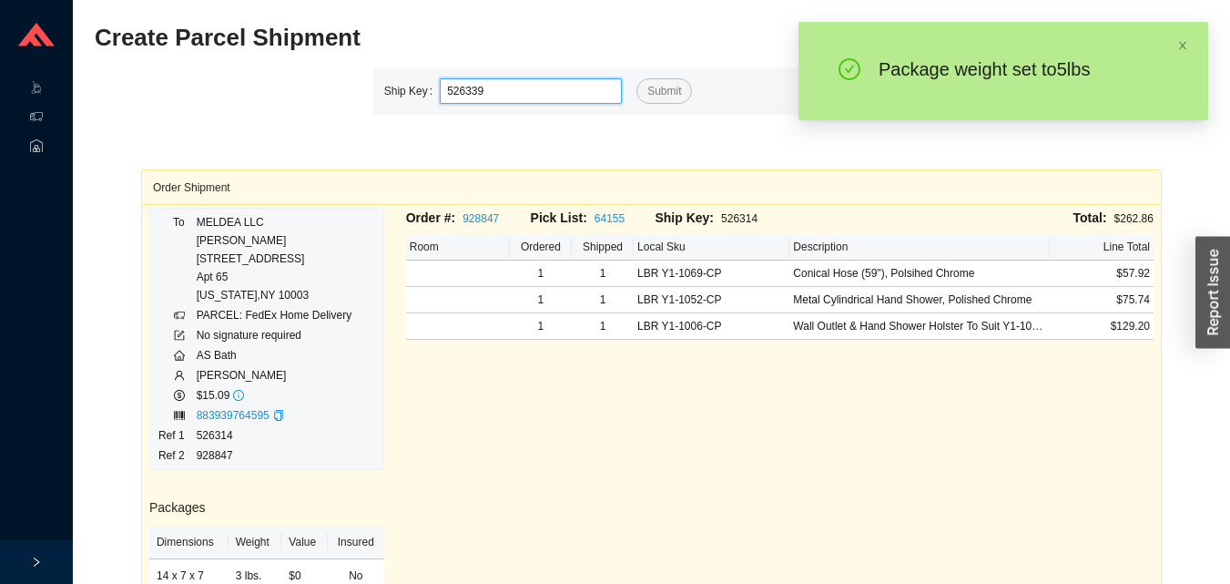
type input "526339"
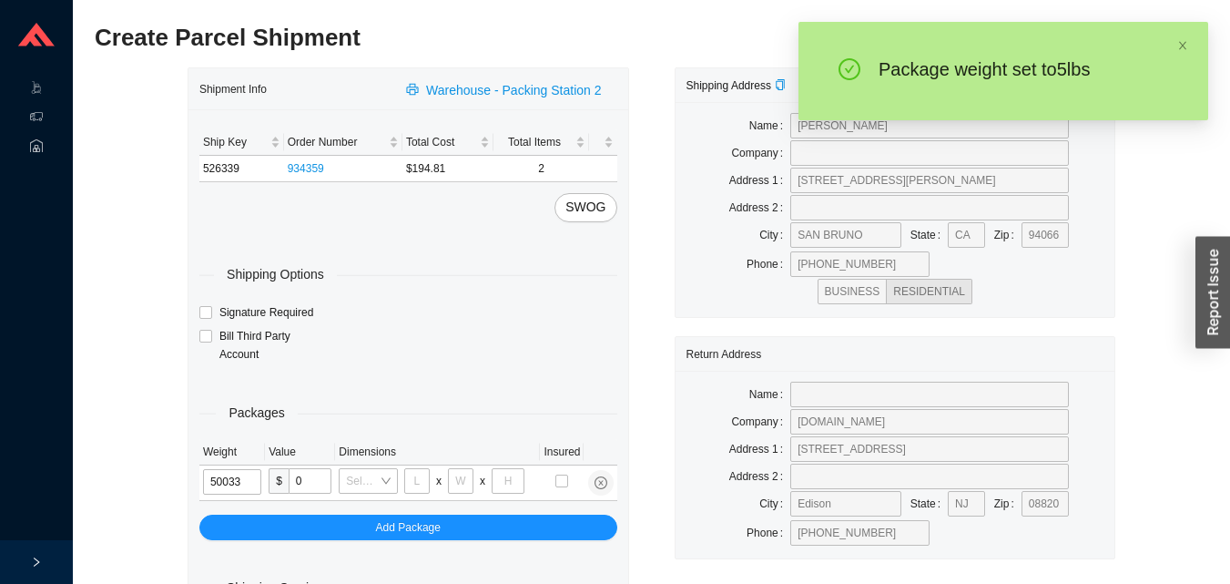
type input "5"
type input "24"
type input "14"
type input "4"
type input "5"
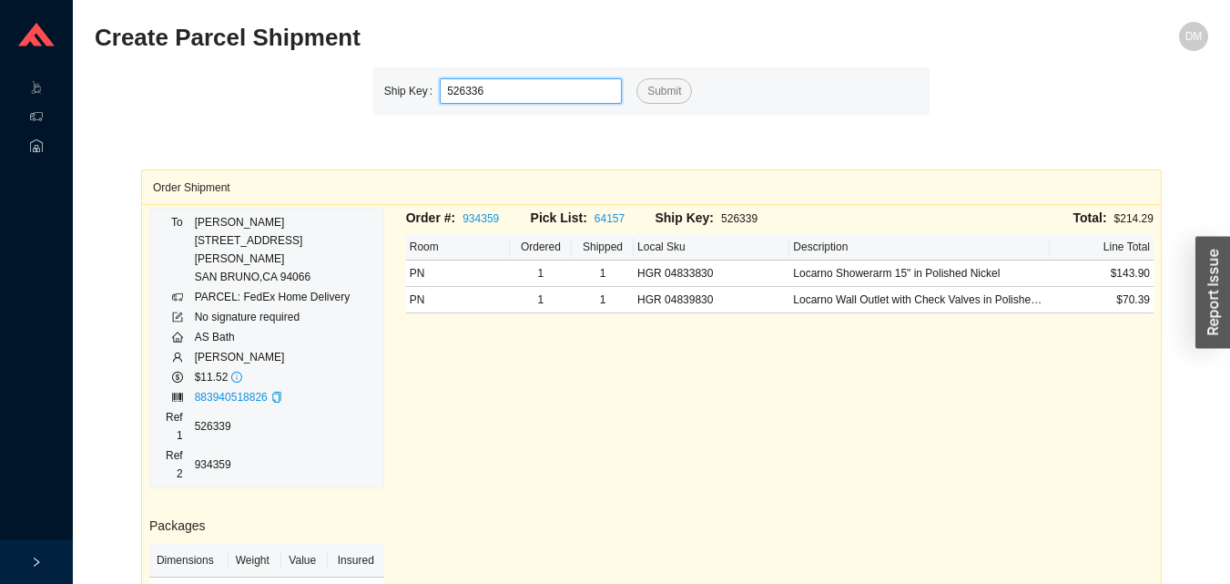
type input "526336"
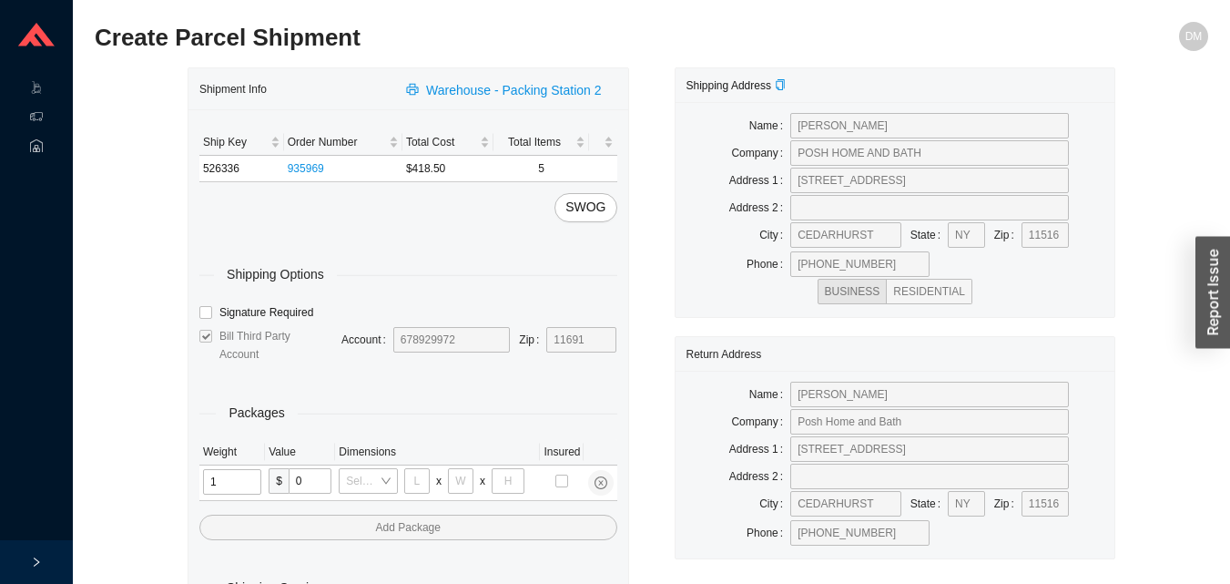
type input "12"
type input "18"
type input "12"
type input "6"
click at [233, 479] on input "tel" at bounding box center [232, 482] width 59 height 26
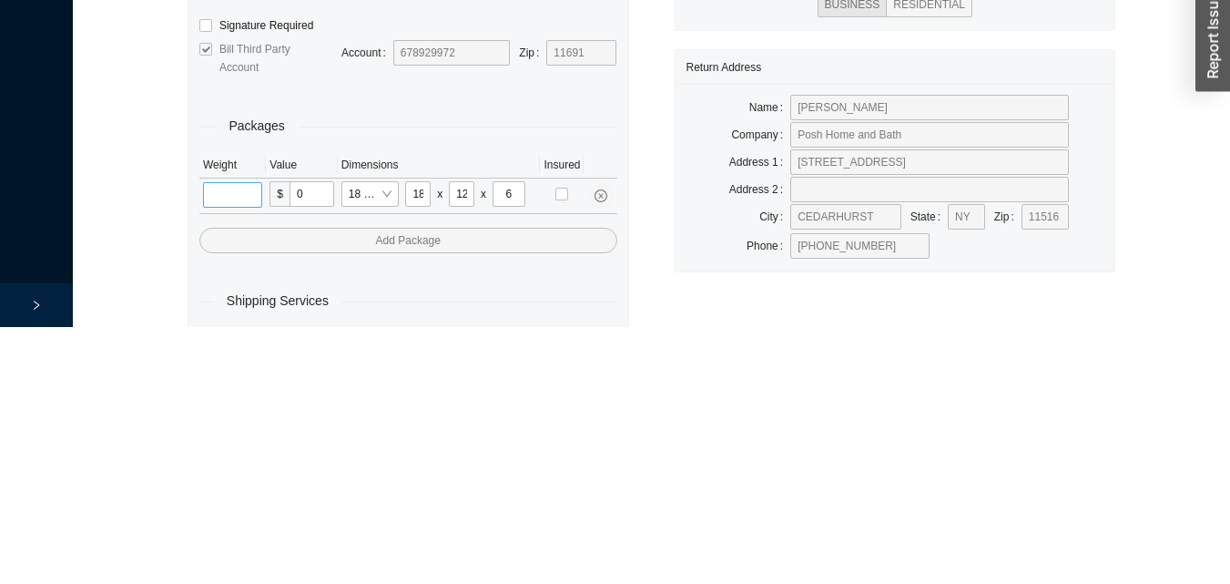
scroll to position [61, 0]
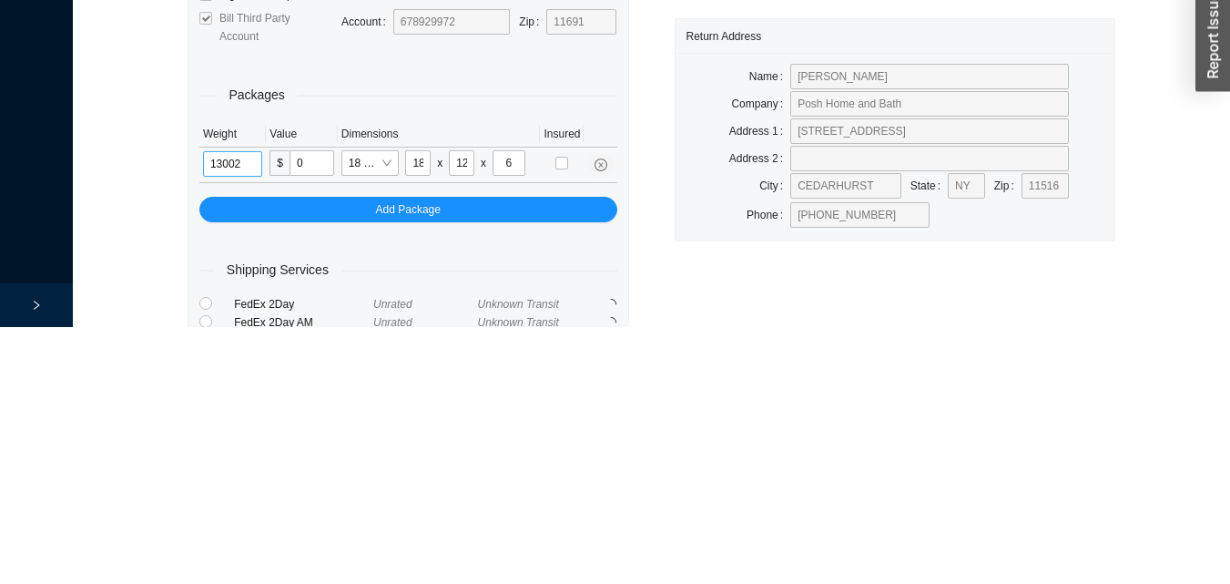
type input "13"
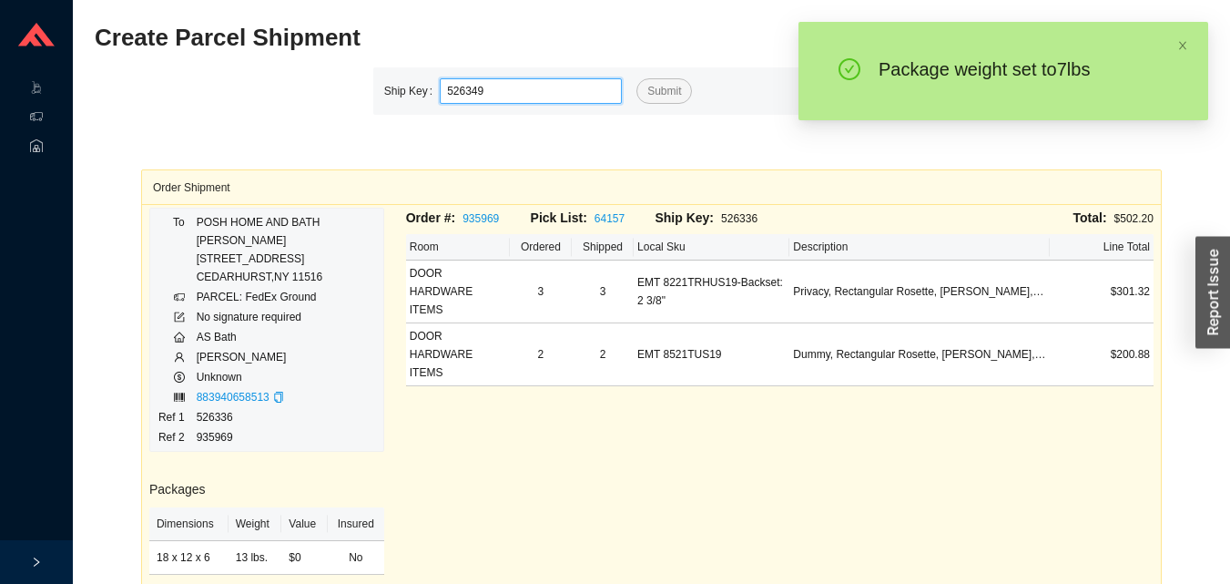
type input "526349"
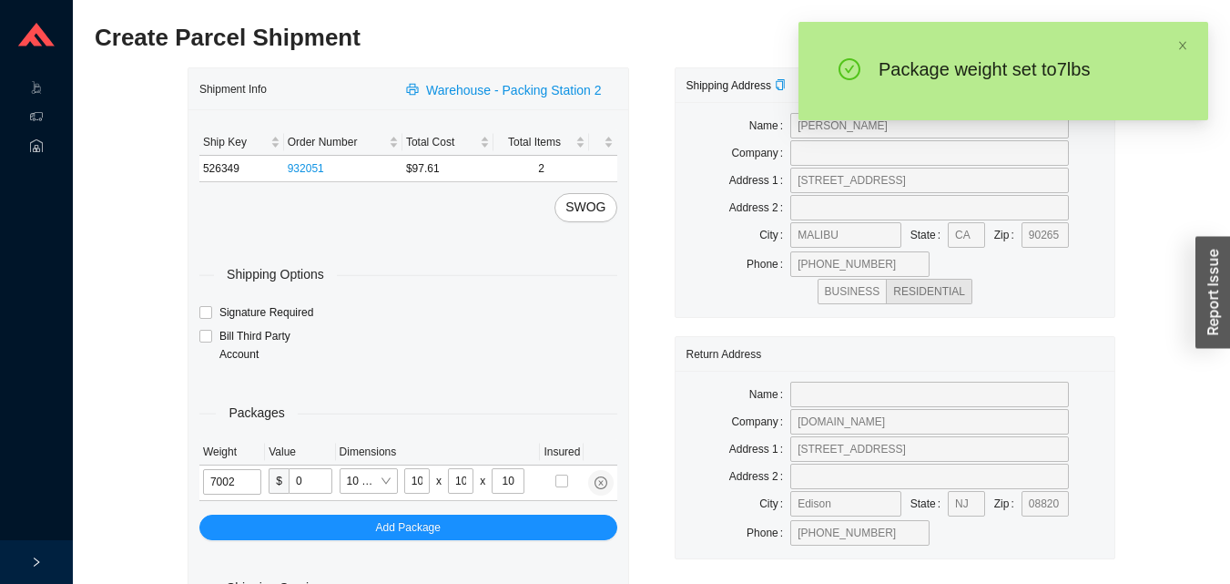
type input "7"
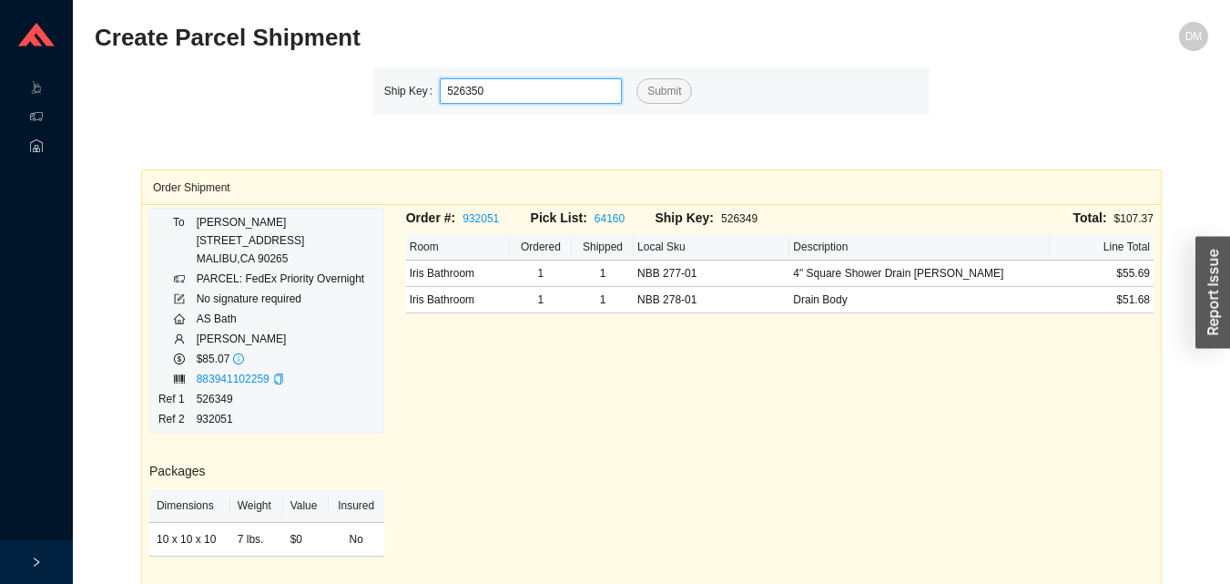
type input "526350"
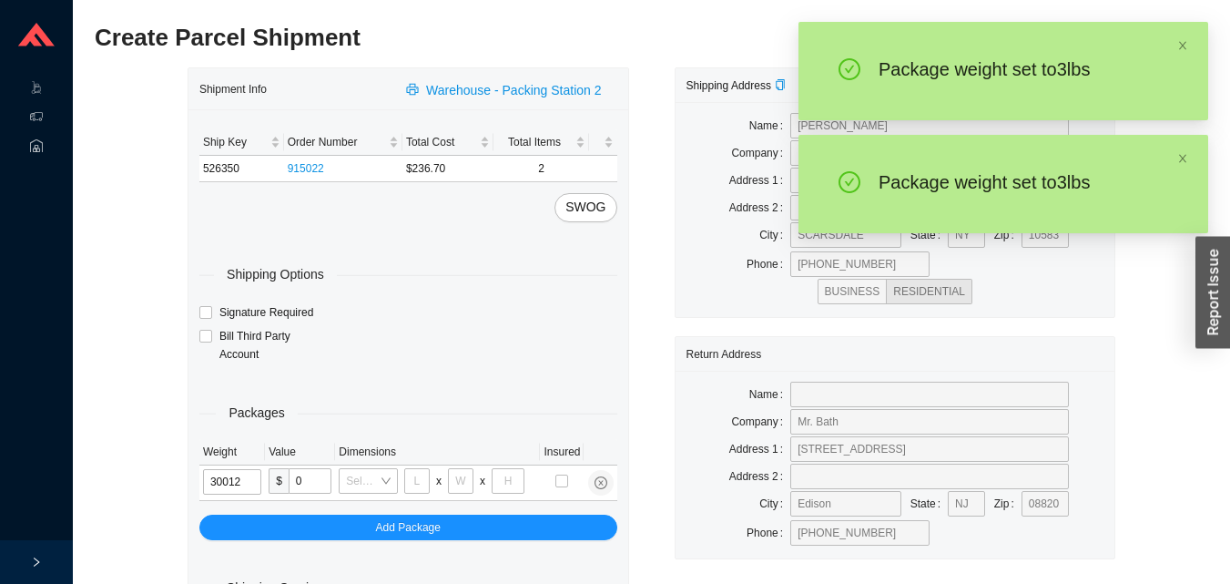
type input "3"
type input "18"
type input "12"
type input "6"
type input "3"
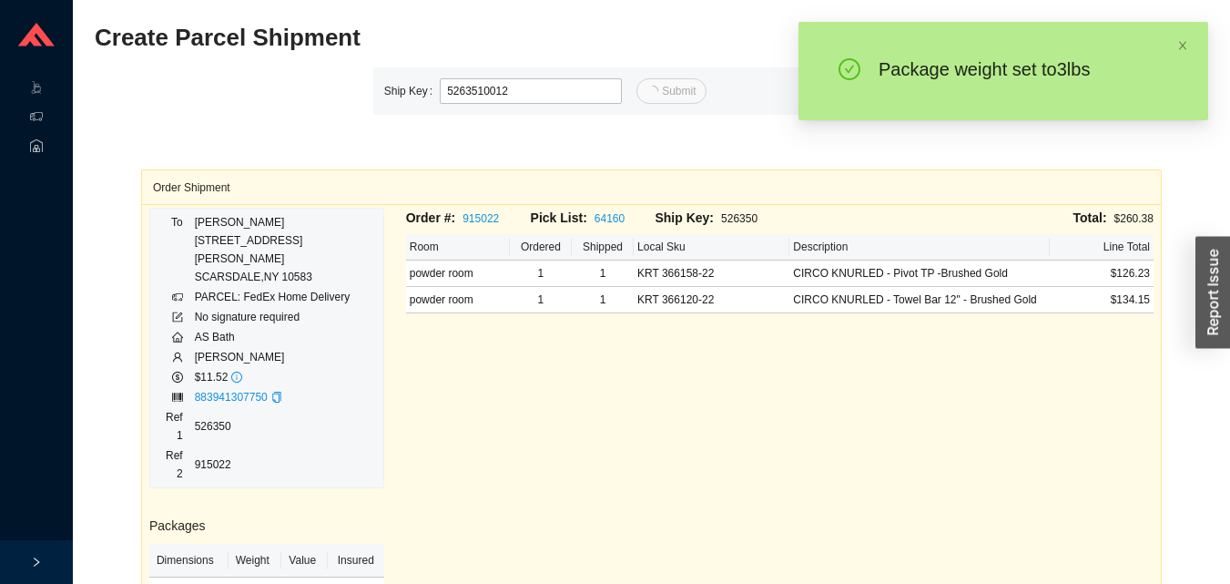
type input "12"
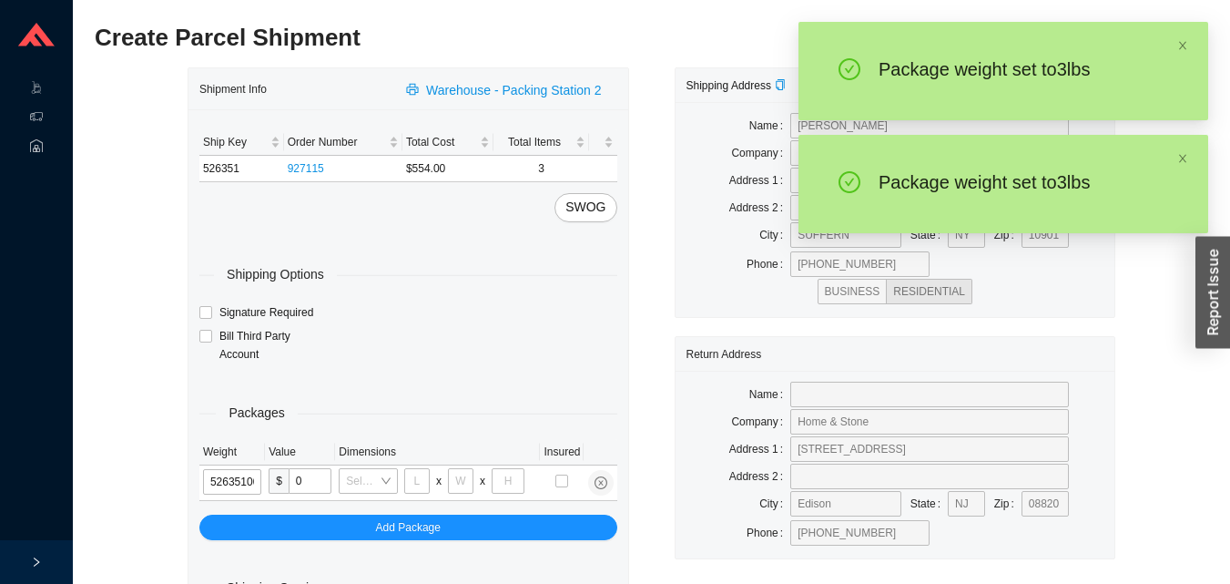
type input "526351"
type input "18"
type input "12"
type input "6"
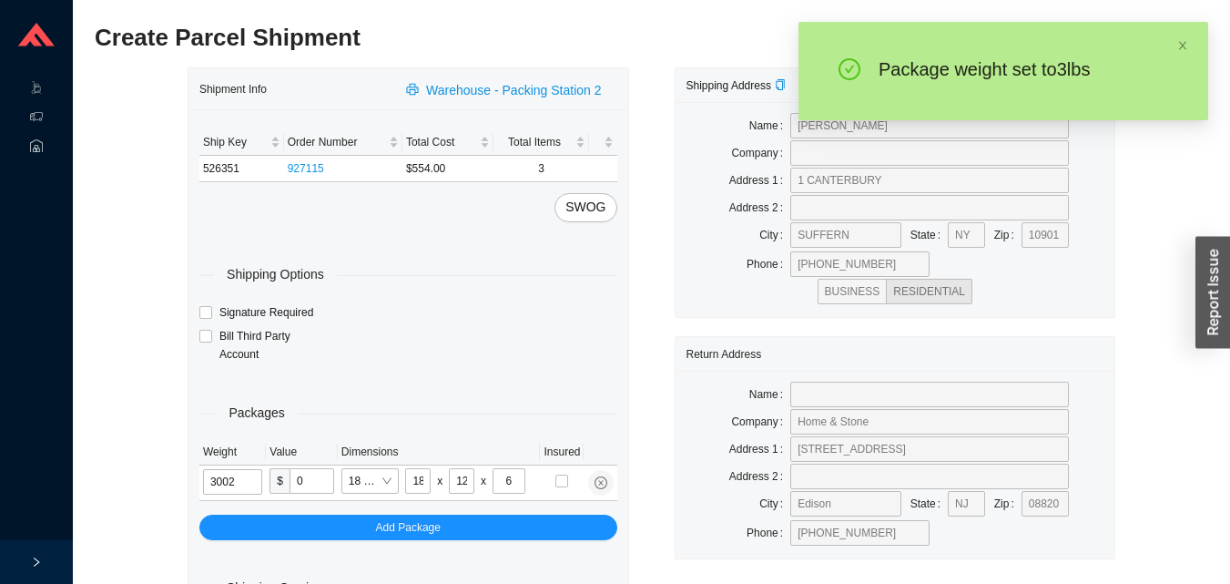
type input "3"
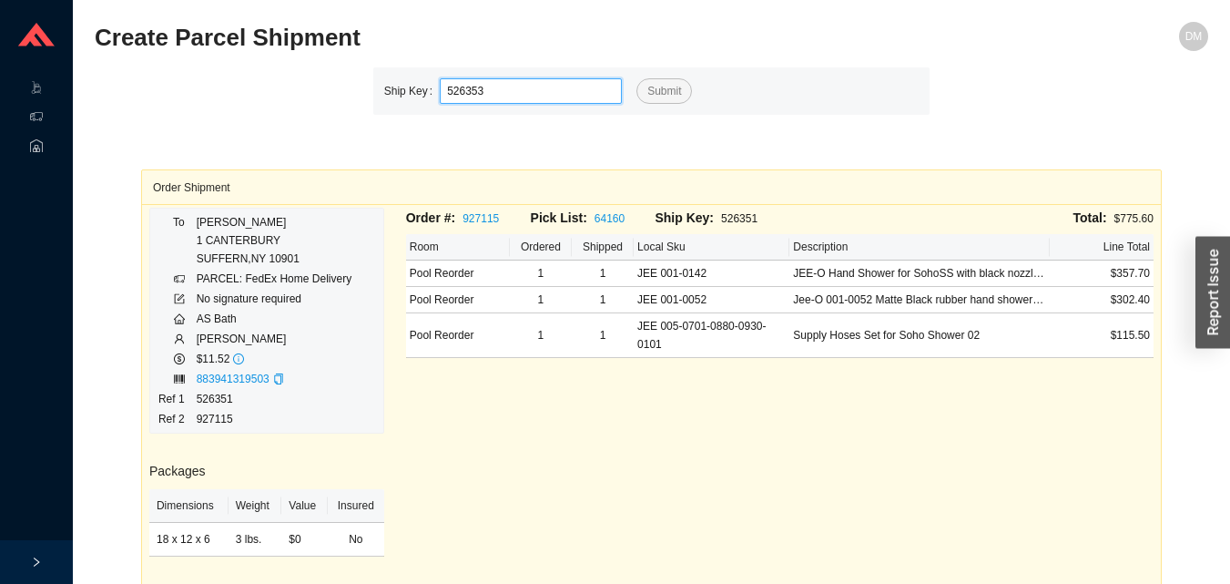
type input "526353"
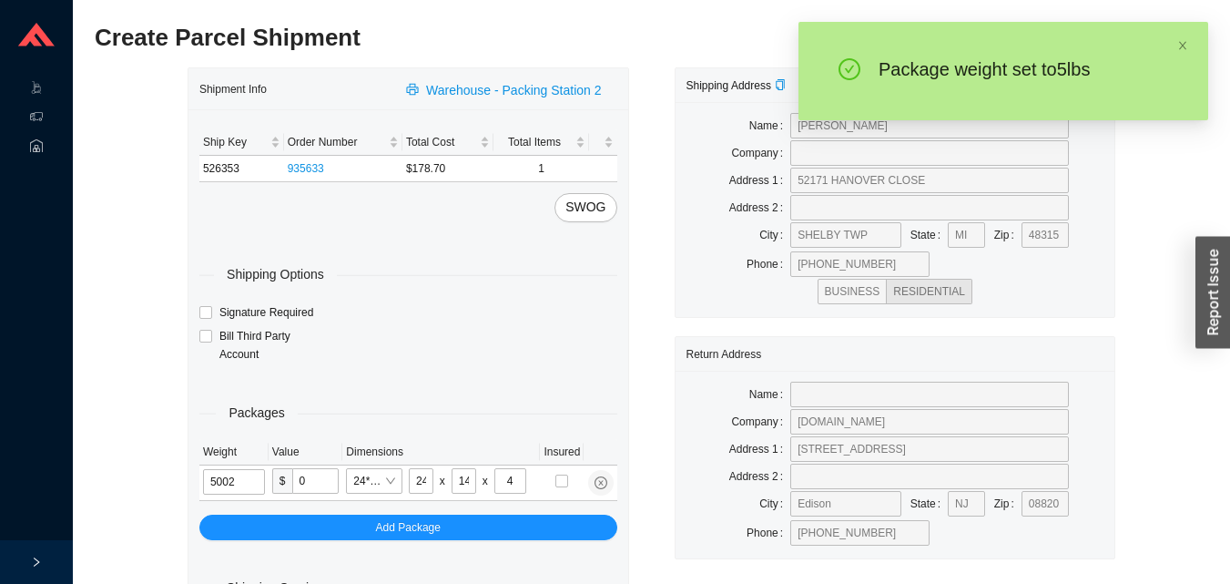
type input "5"
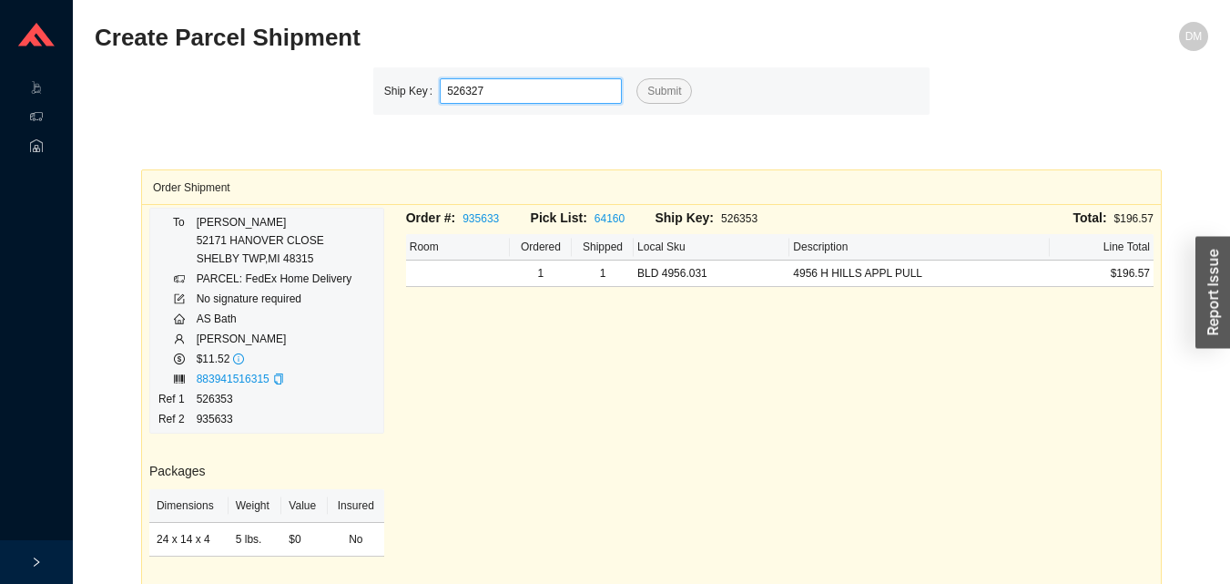
type input "526327"
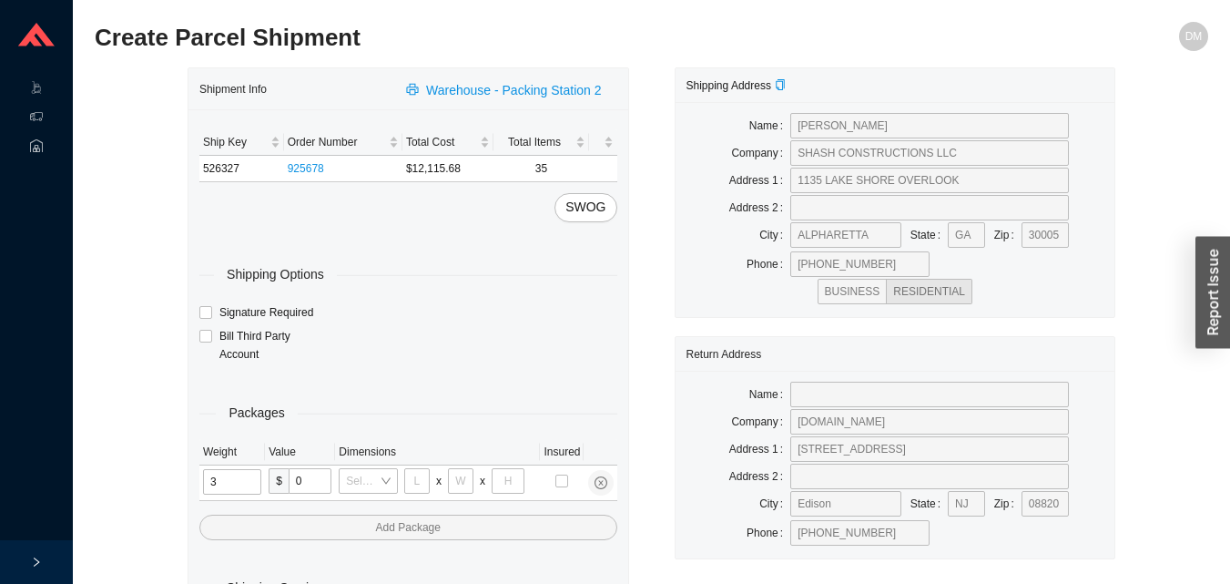
type input "31"
type input "24"
type input "16"
click at [247, 476] on input "tel" at bounding box center [233, 482] width 61 height 26
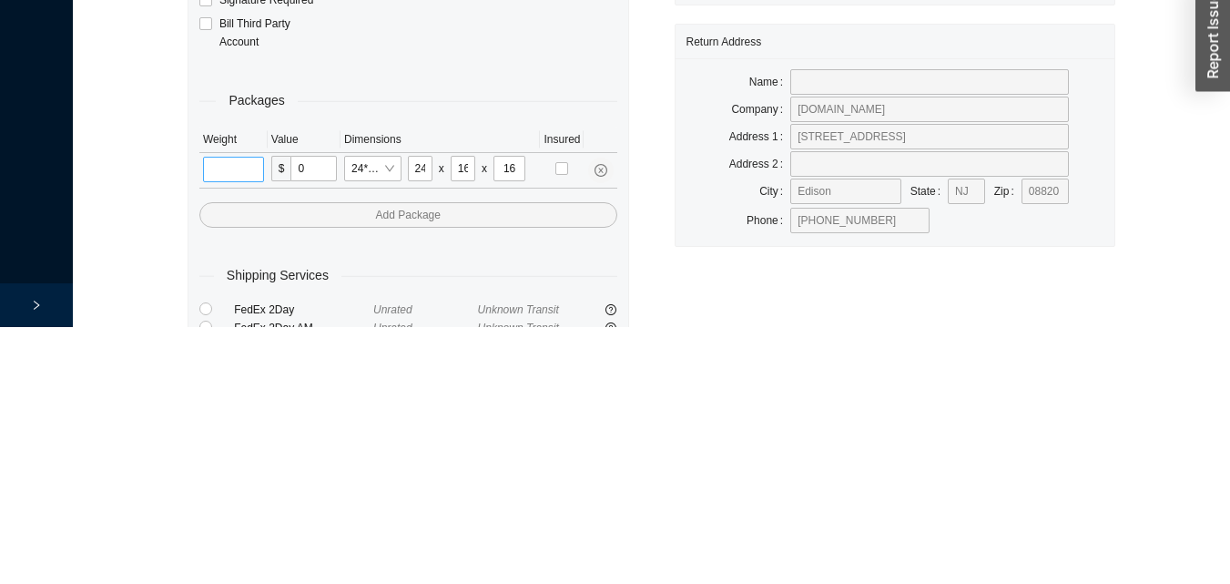
scroll to position [61, 0]
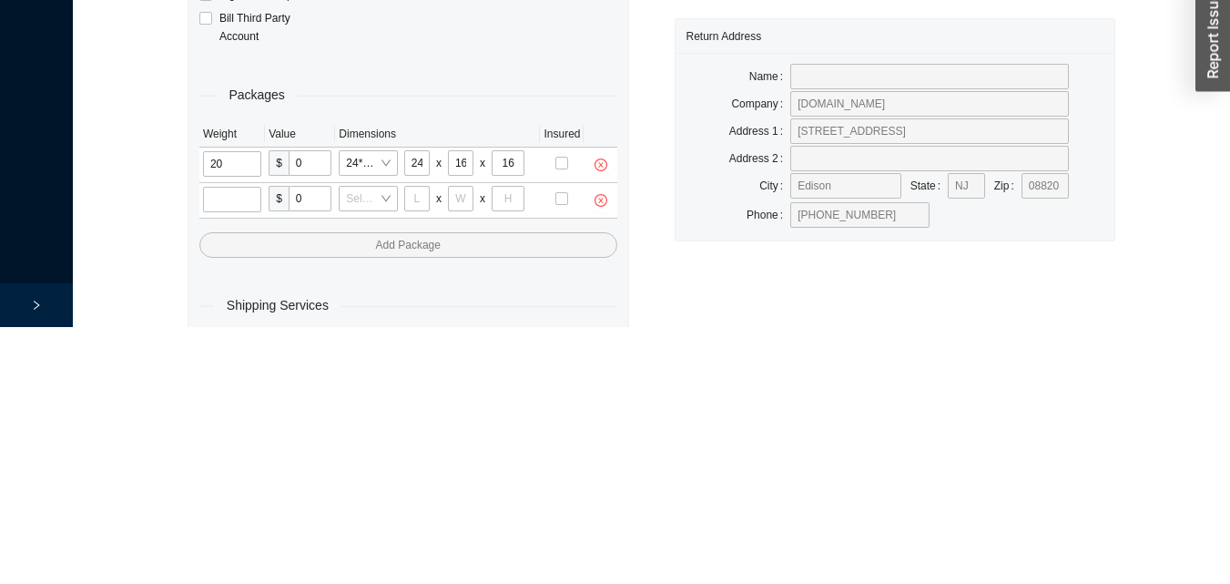
type input "20"
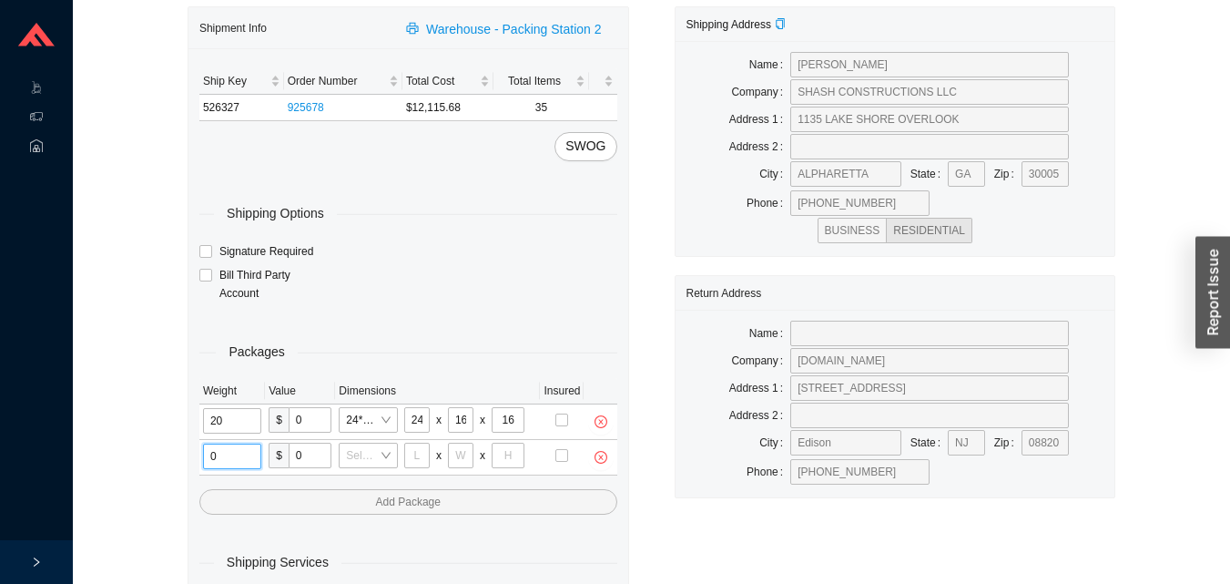
type input "1"
type input "18"
type input "5"
type input "36"
type input "2"
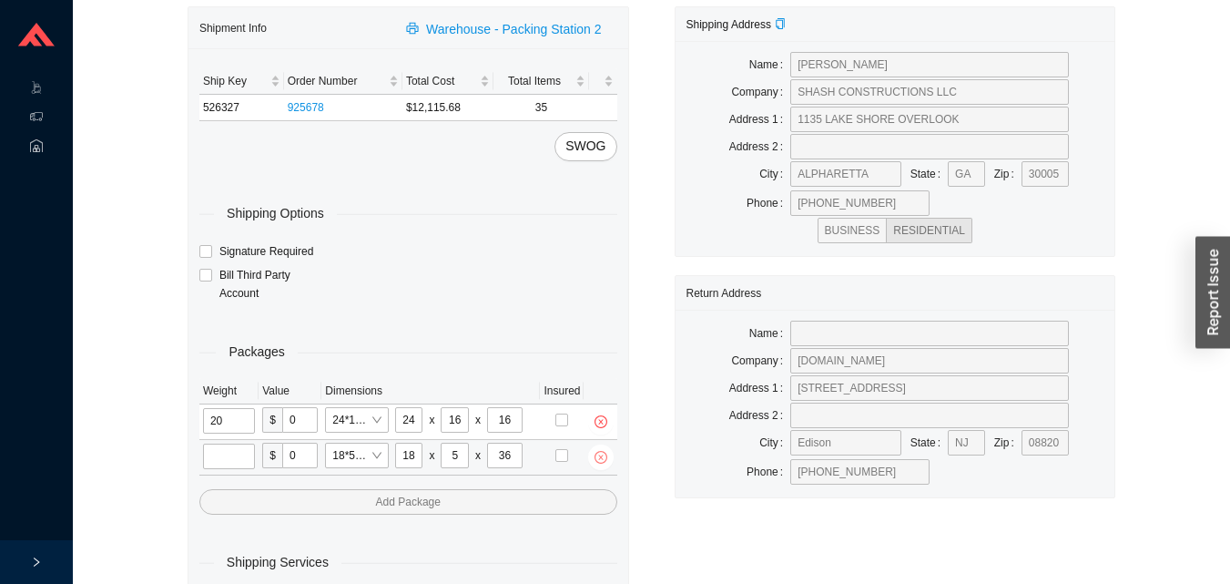
click at [607, 456] on icon "close-circle" at bounding box center [601, 457] width 13 height 13
type input "2"
type input "18"
type input "8"
type input "42"
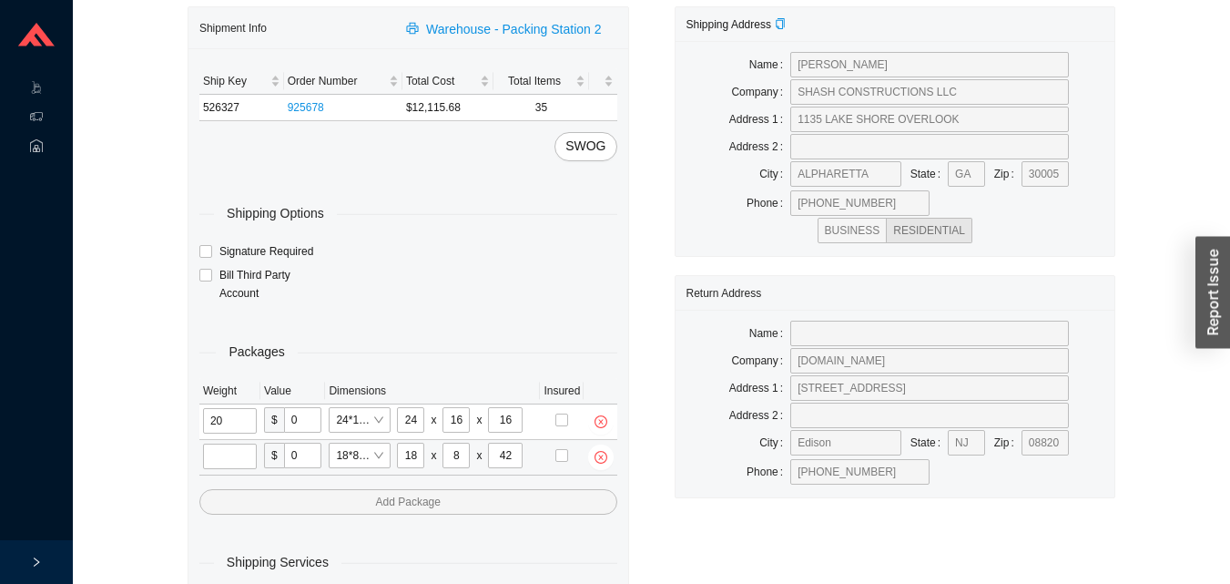
click at [216, 454] on input "tel" at bounding box center [230, 457] width 54 height 26
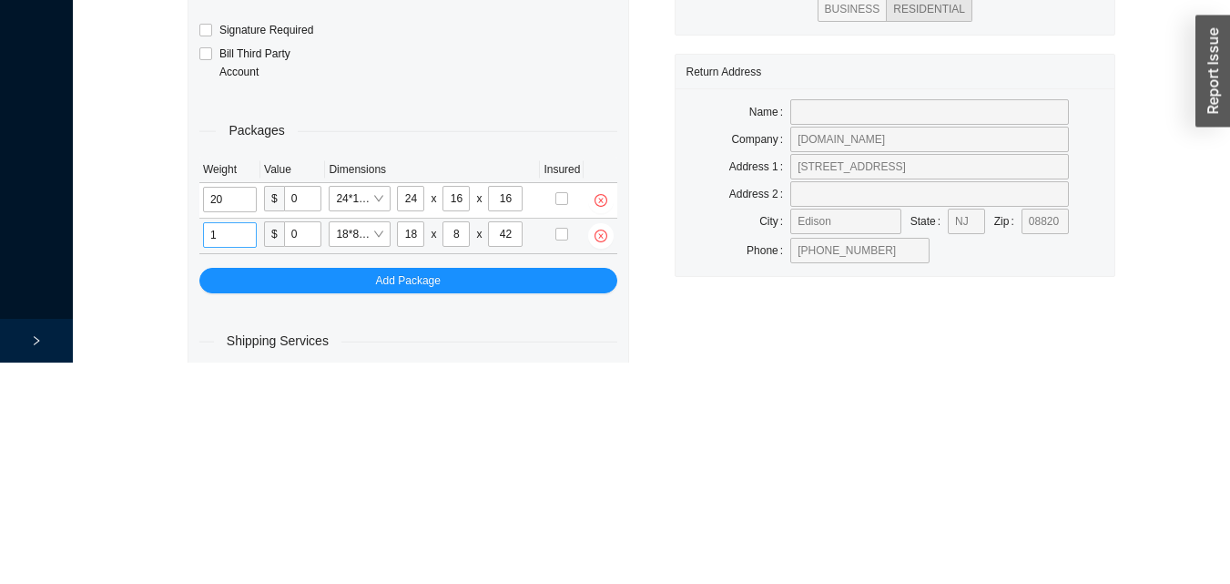
scroll to position [97, 0]
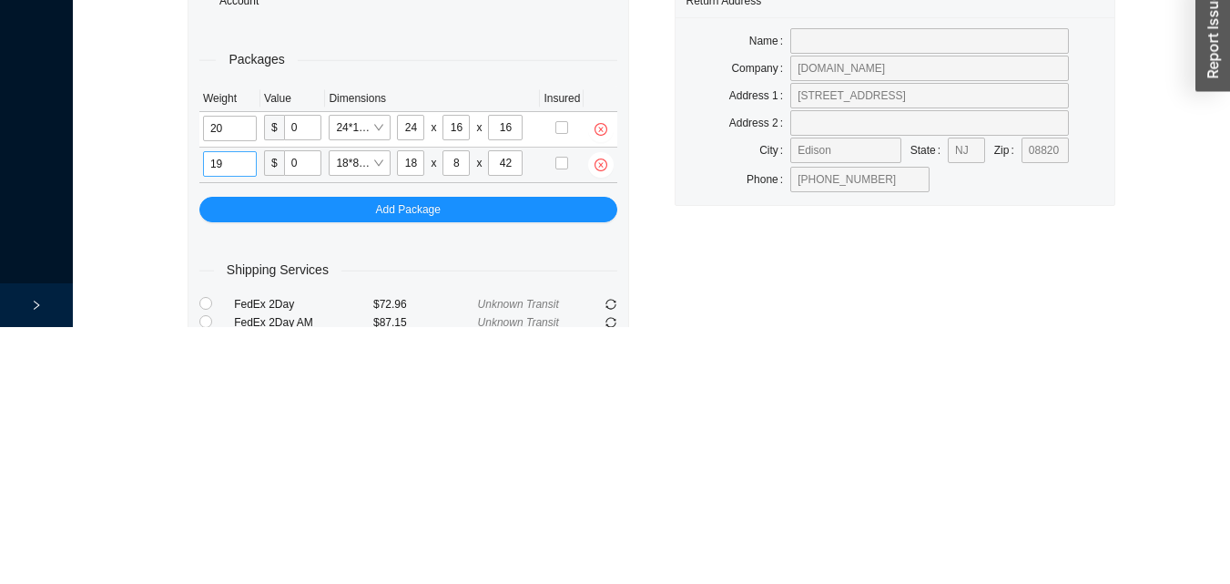
type input "19"
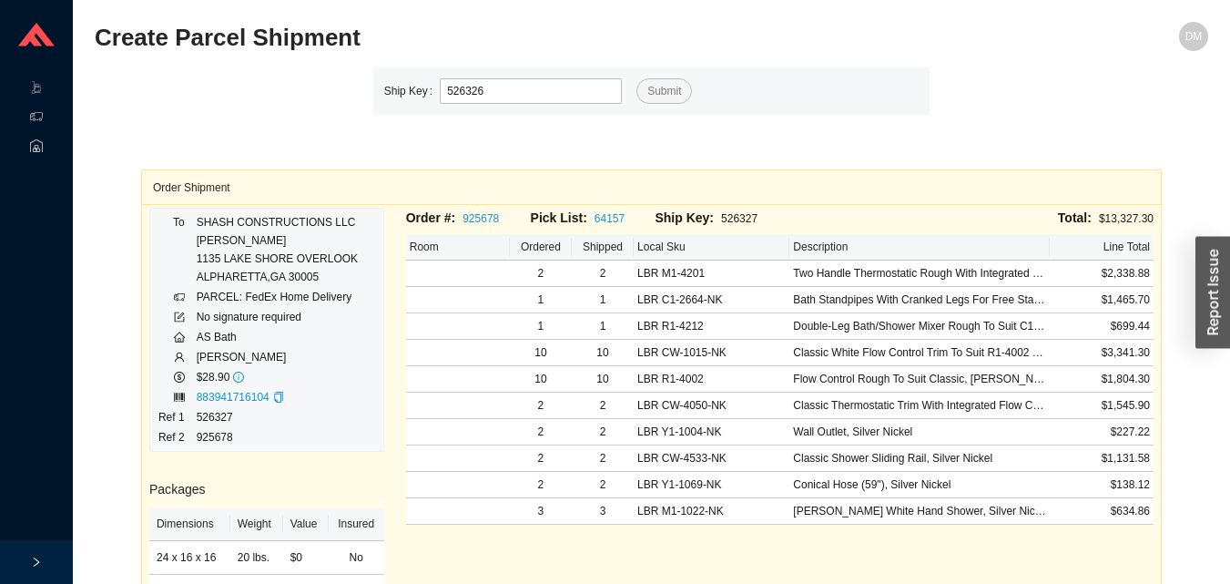
type input "526326"
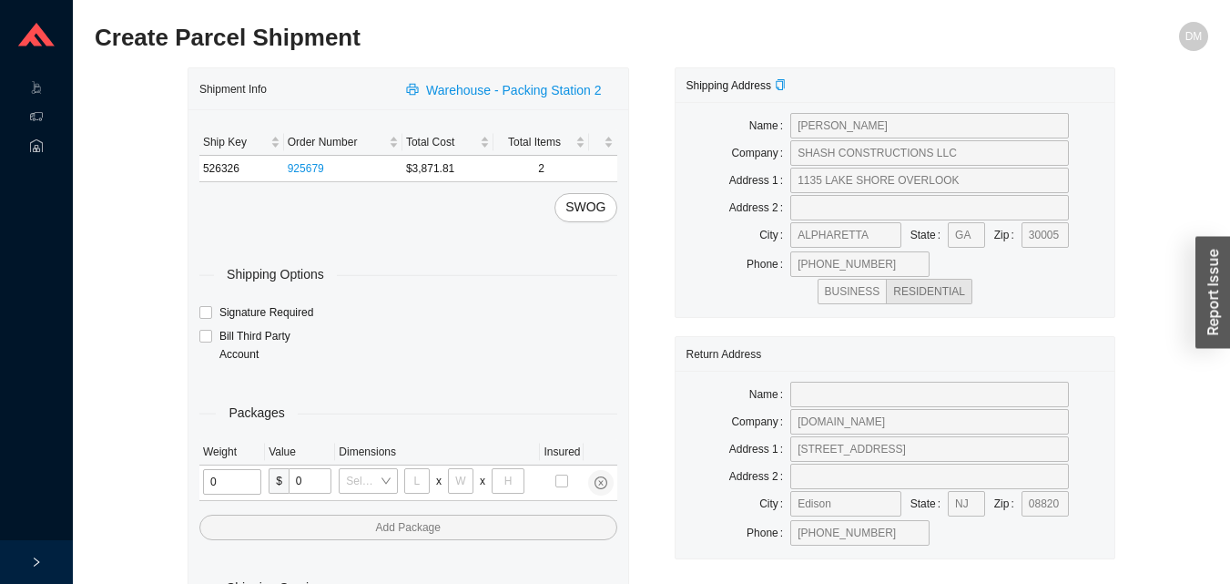
type input "2"
type input "18"
type input "8"
type input "42"
click at [219, 479] on input "tel" at bounding box center [230, 482] width 54 height 26
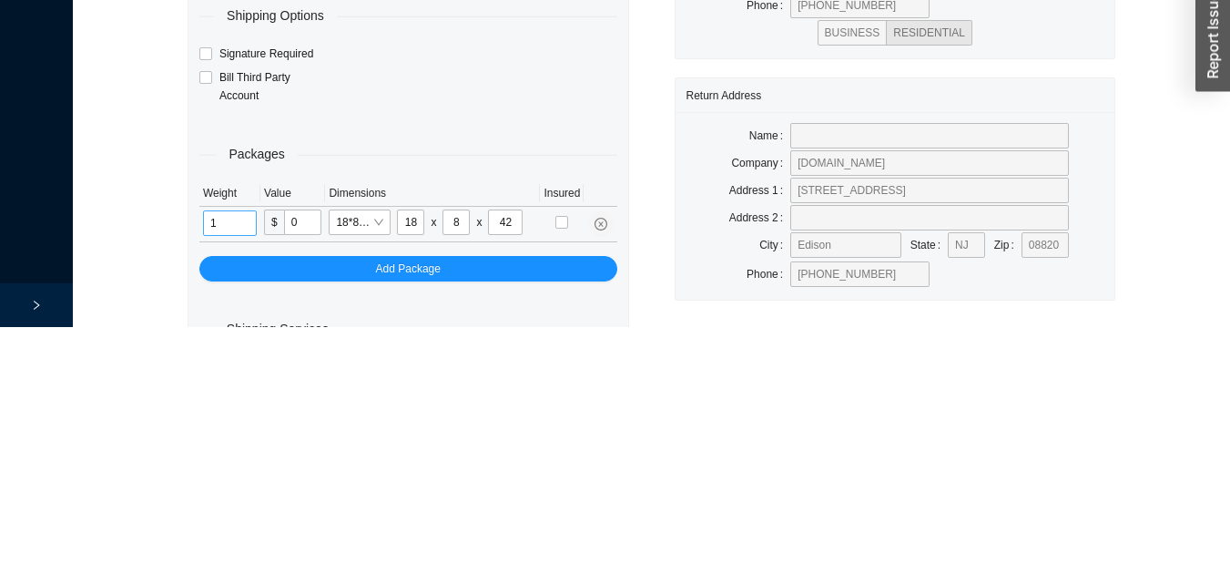
scroll to position [61, 0]
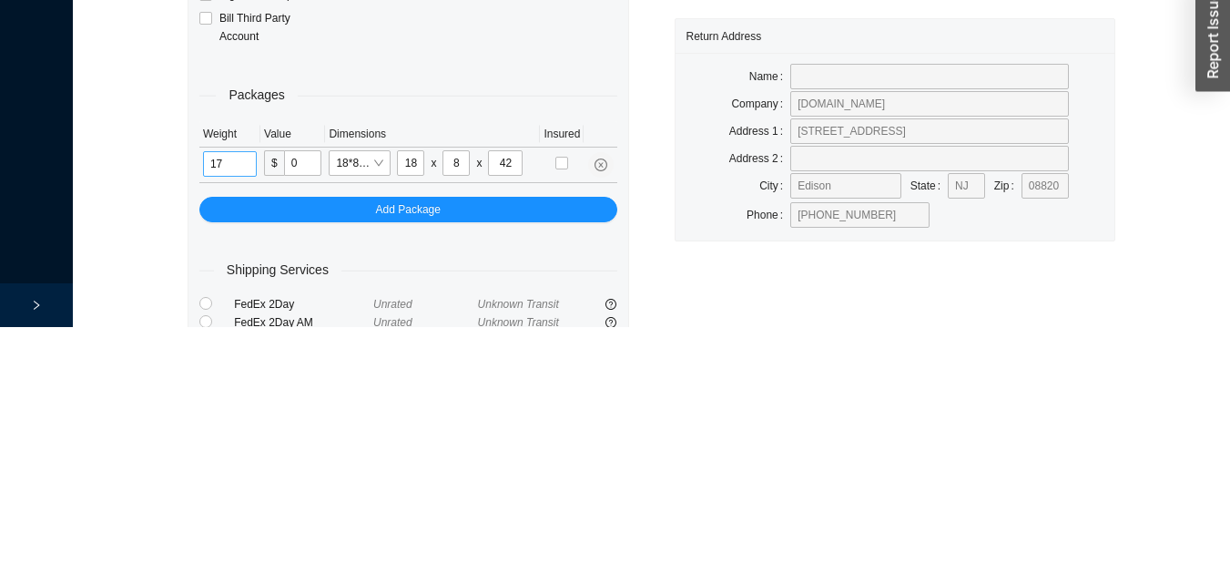
type input "17"
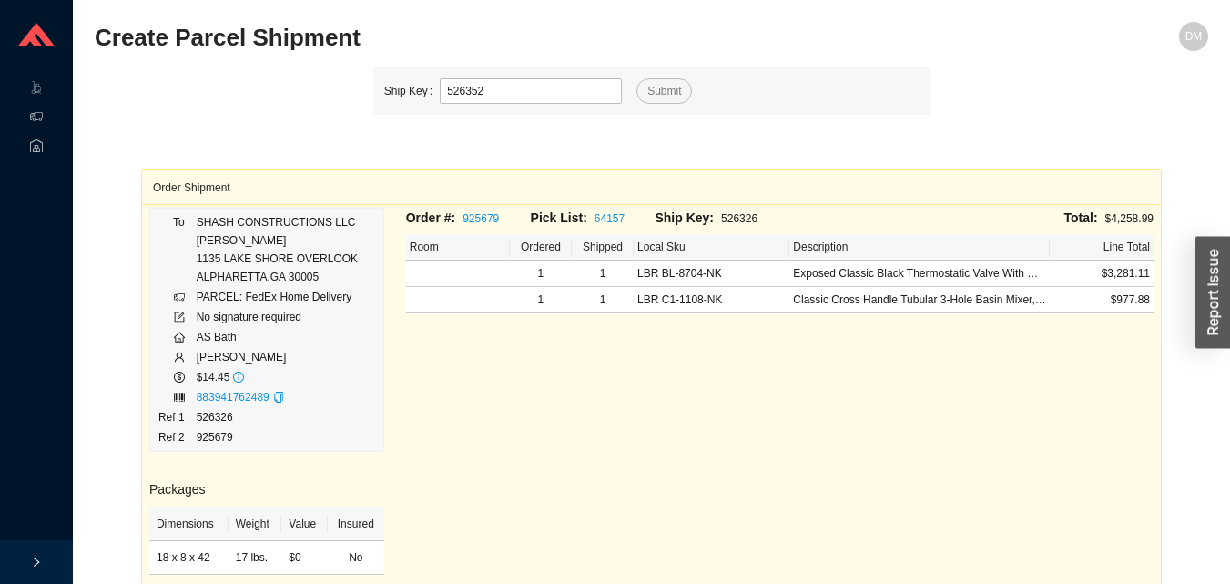
type input "526352"
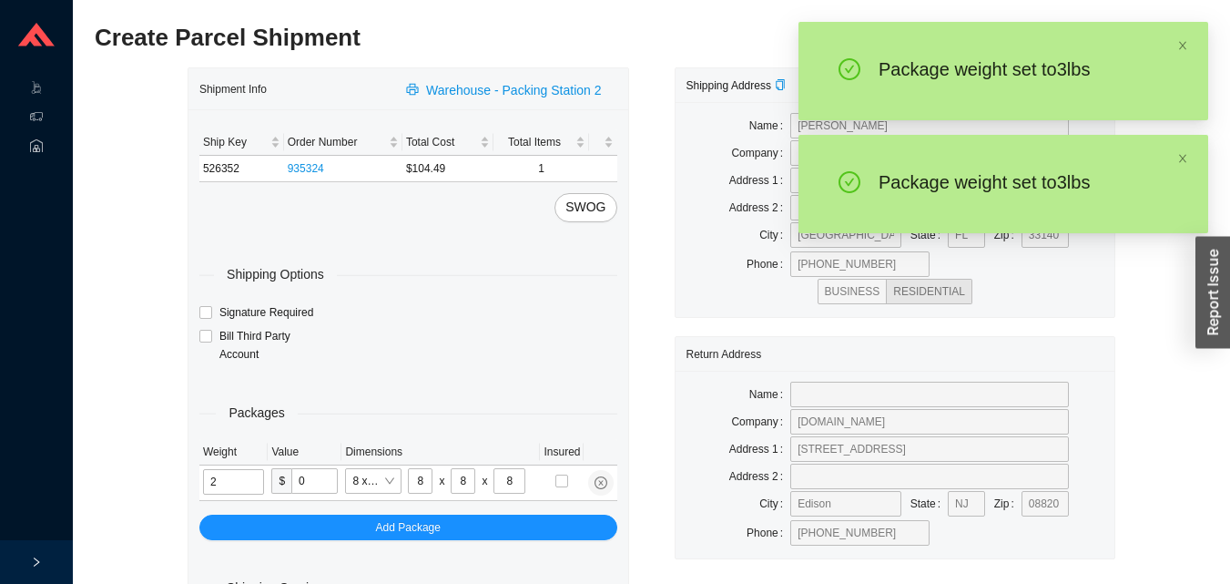
type input "3"
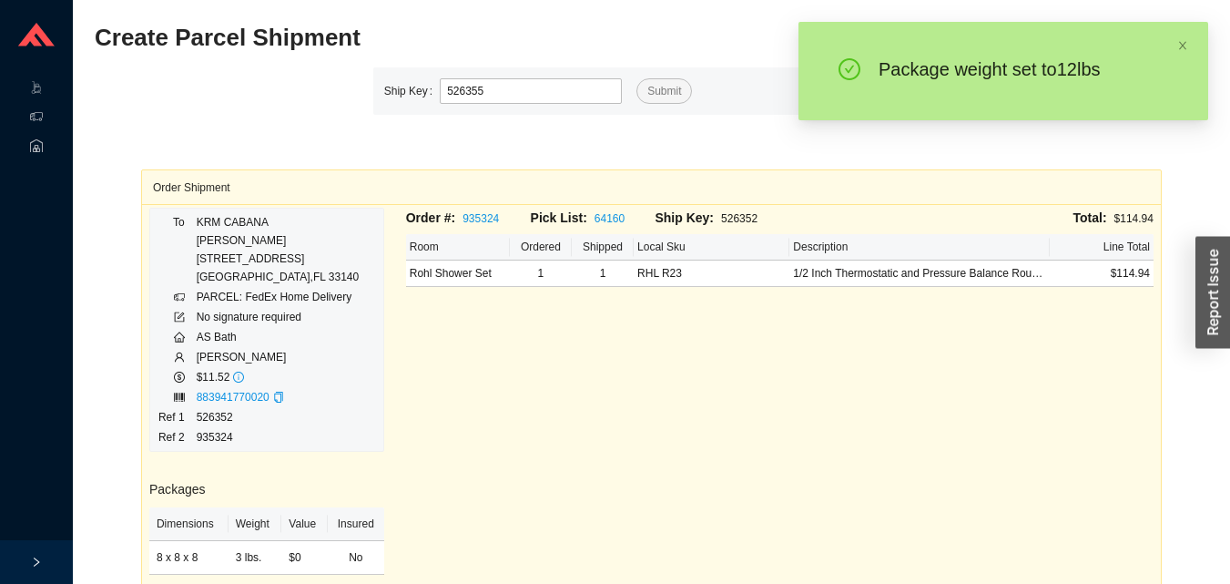
type input "526355"
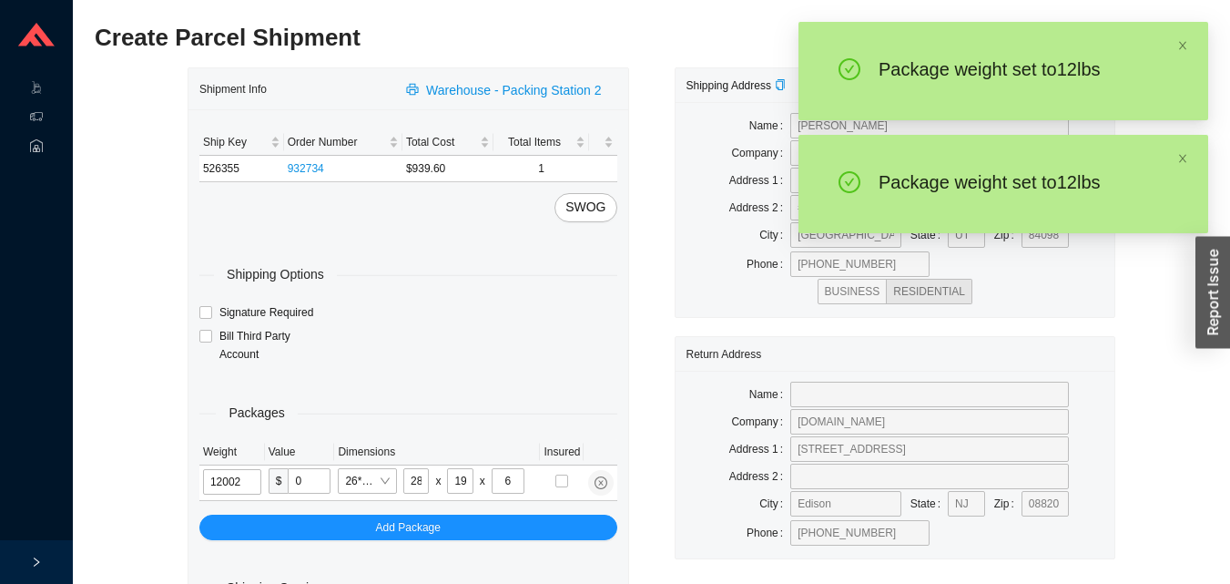
type input "12"
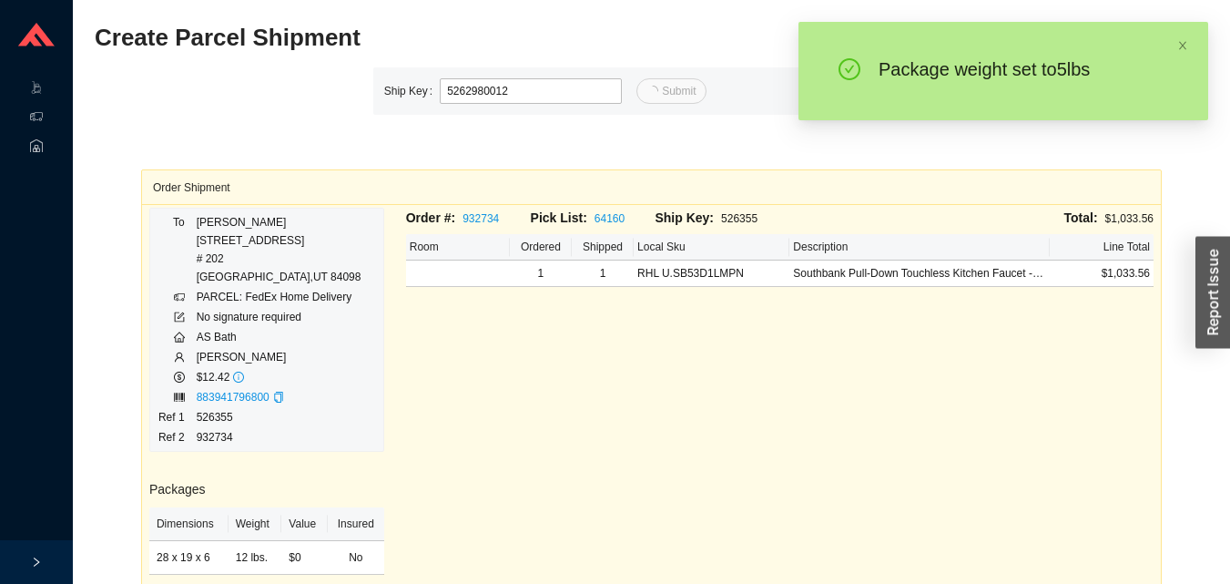
type input "12"
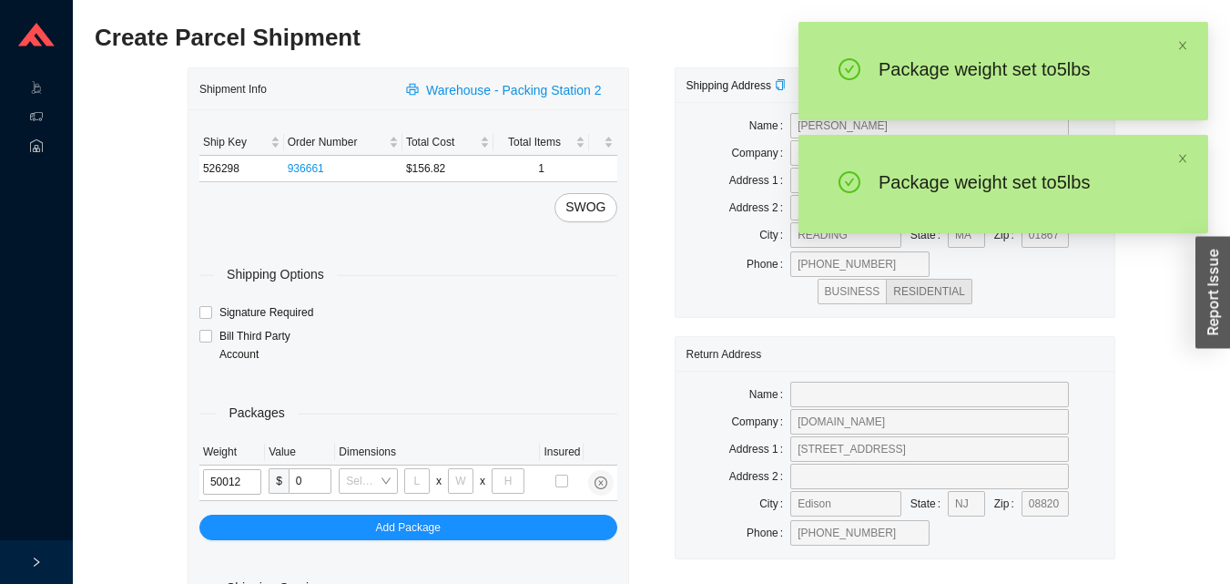
type input "5"
type input "18"
type input "12"
type input "6"
type input "5"
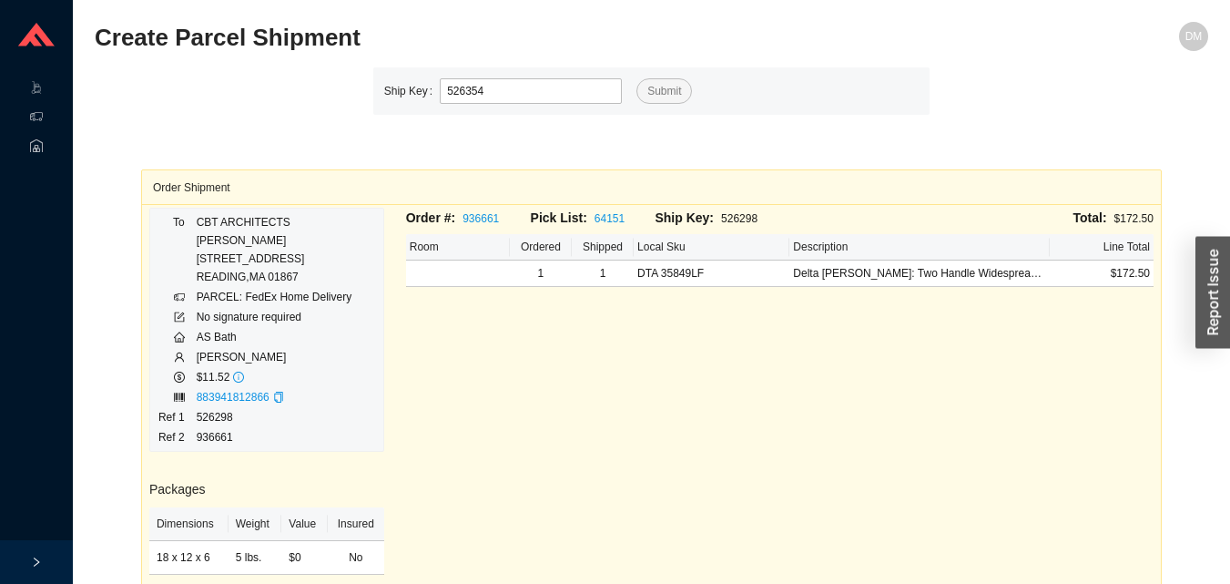
type input "526354"
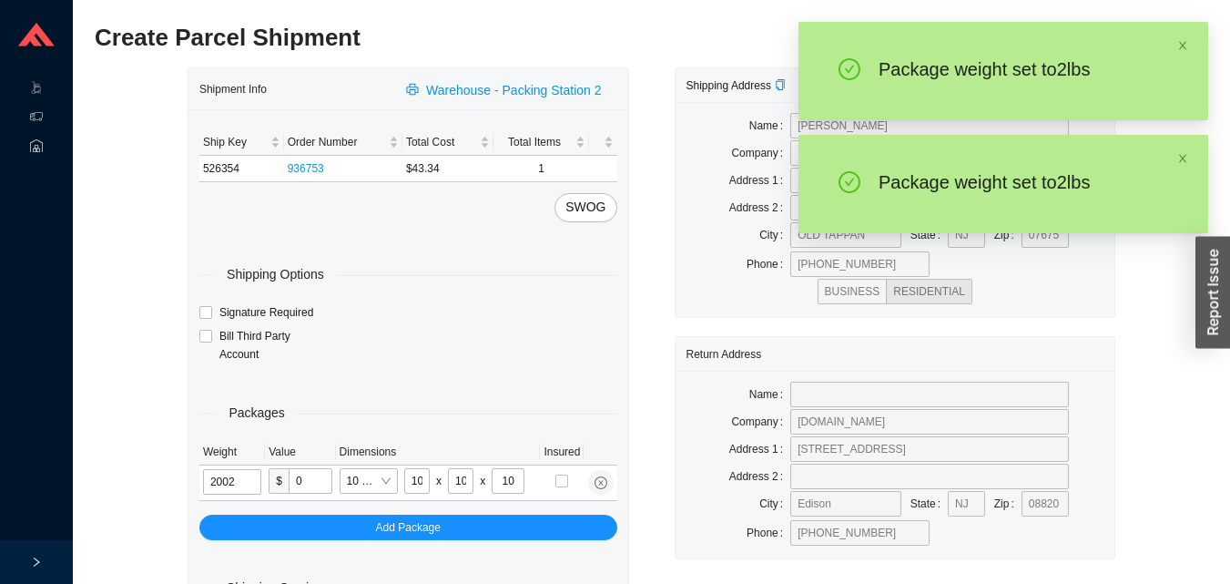
type input "2"
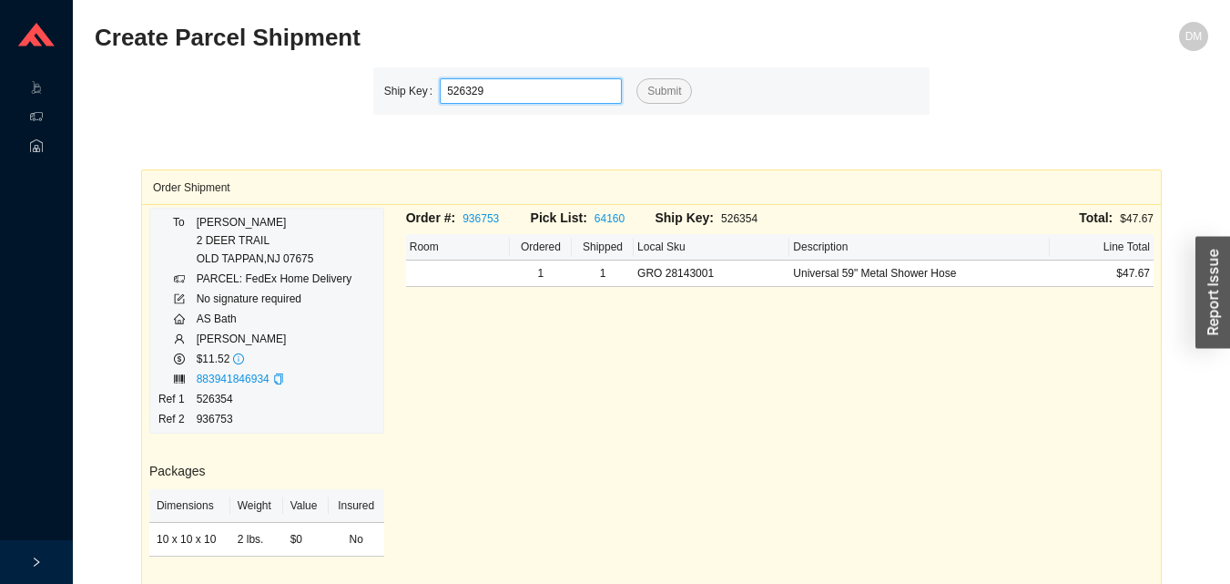
type input "526329"
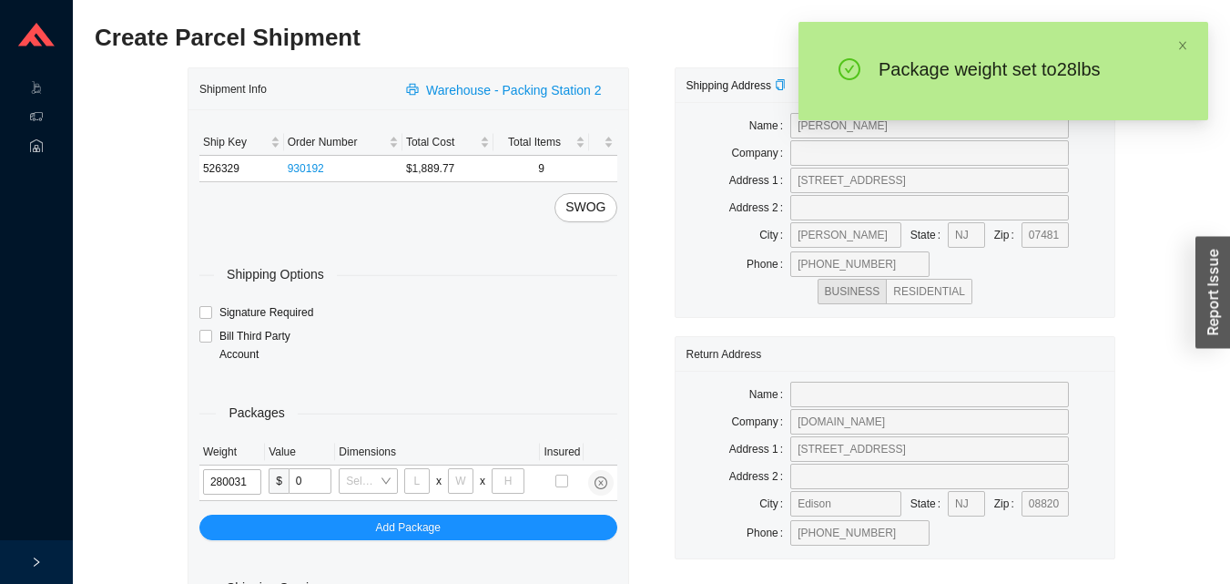
type input "28"
type input "24"
type input "16"
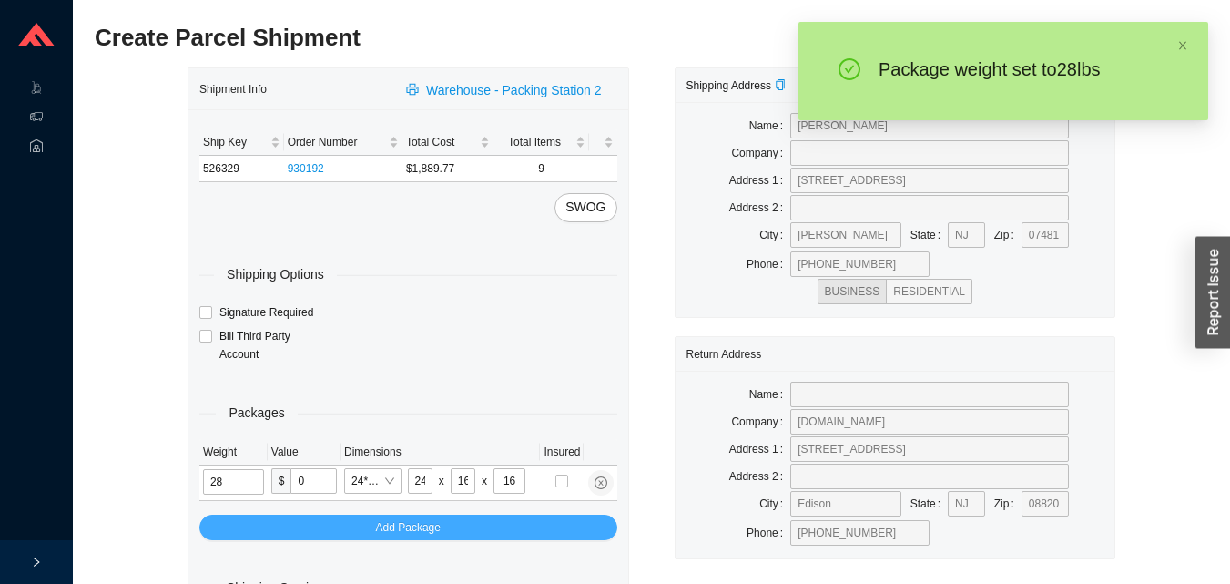
click at [503, 526] on button "Add Package" at bounding box center [408, 528] width 418 height 26
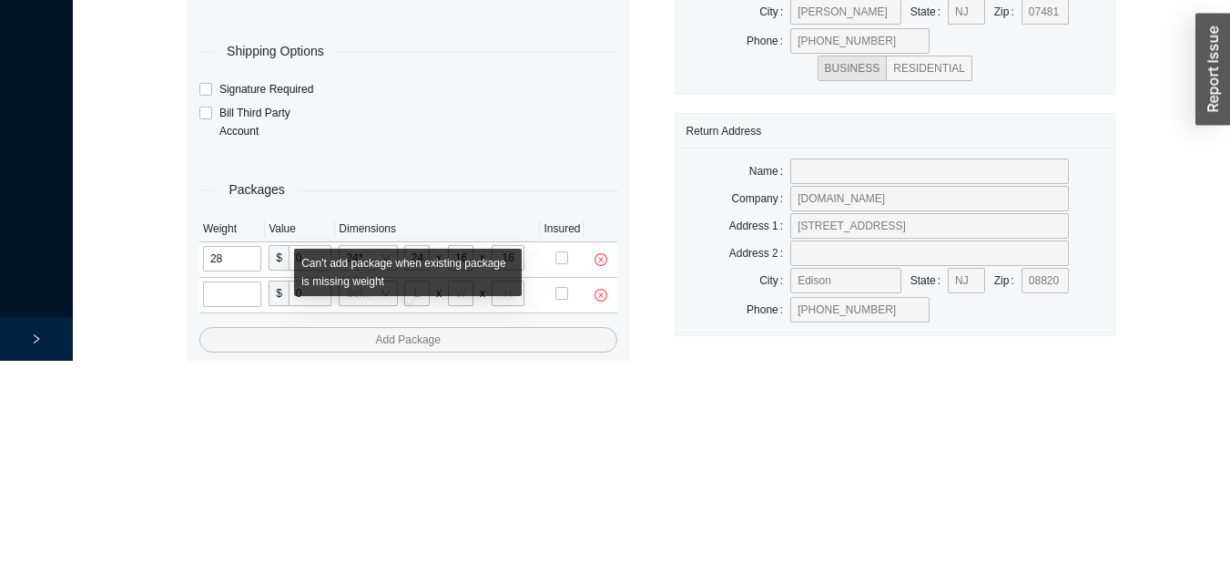
scroll to position [97, 0]
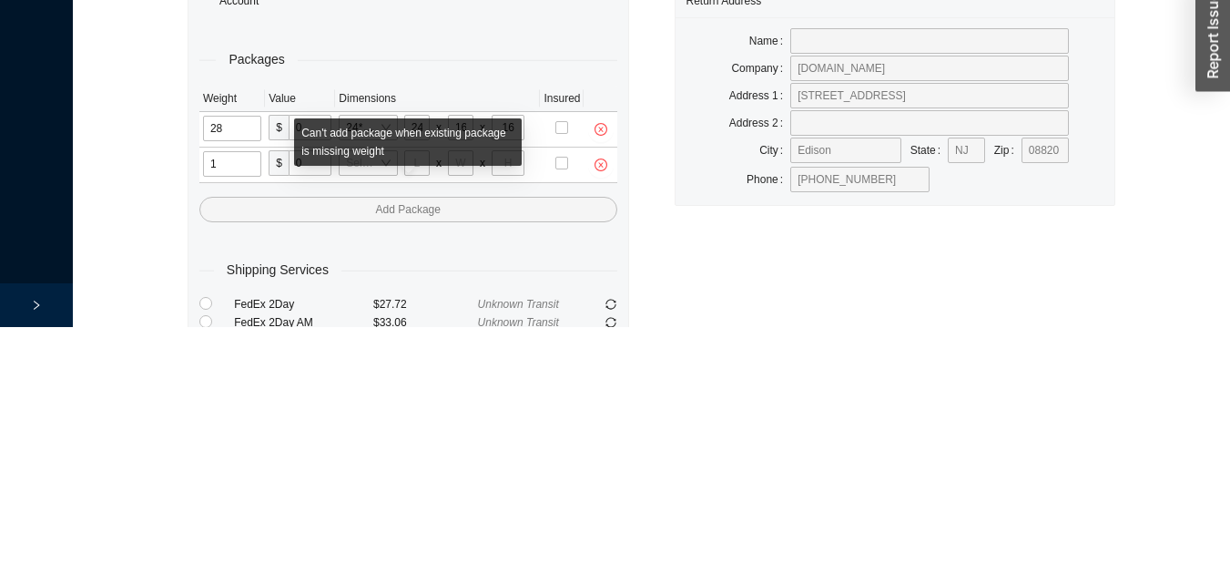
type input "17"
type input "8"
type input "36"
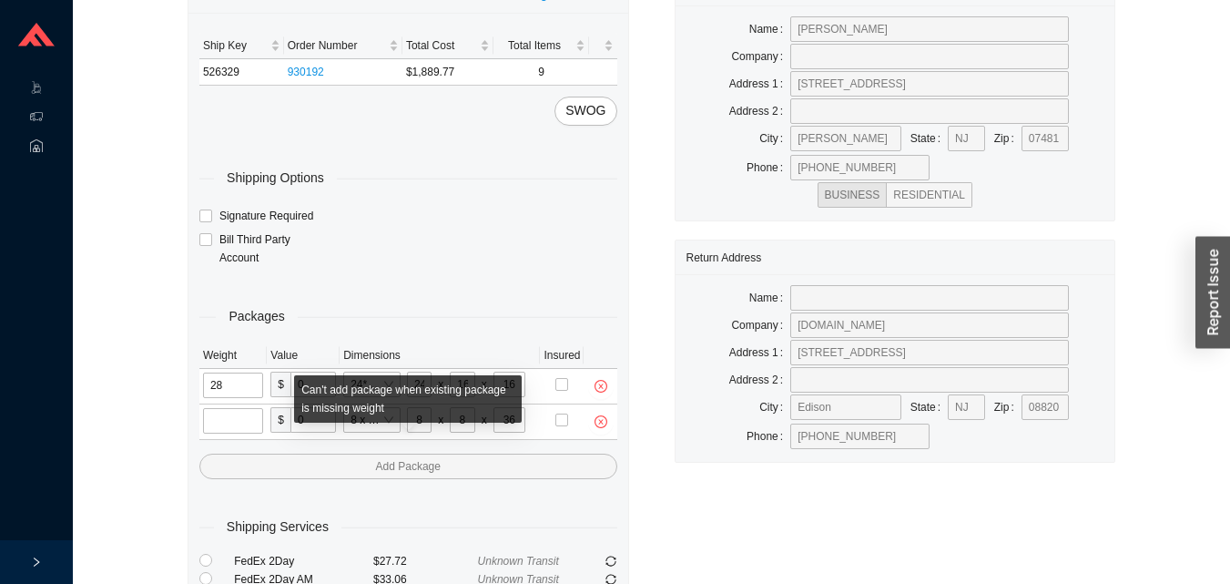
click at [245, 424] on input "tel" at bounding box center [233, 421] width 60 height 26
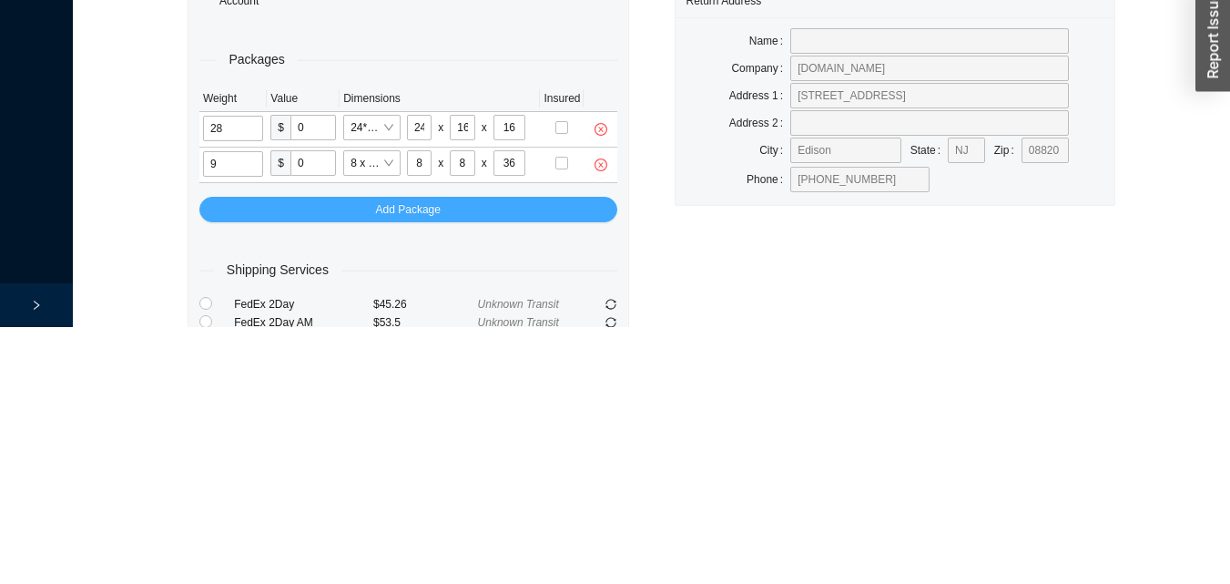
type input "9"
click at [478, 471] on button "Add Package" at bounding box center [408, 467] width 418 height 26
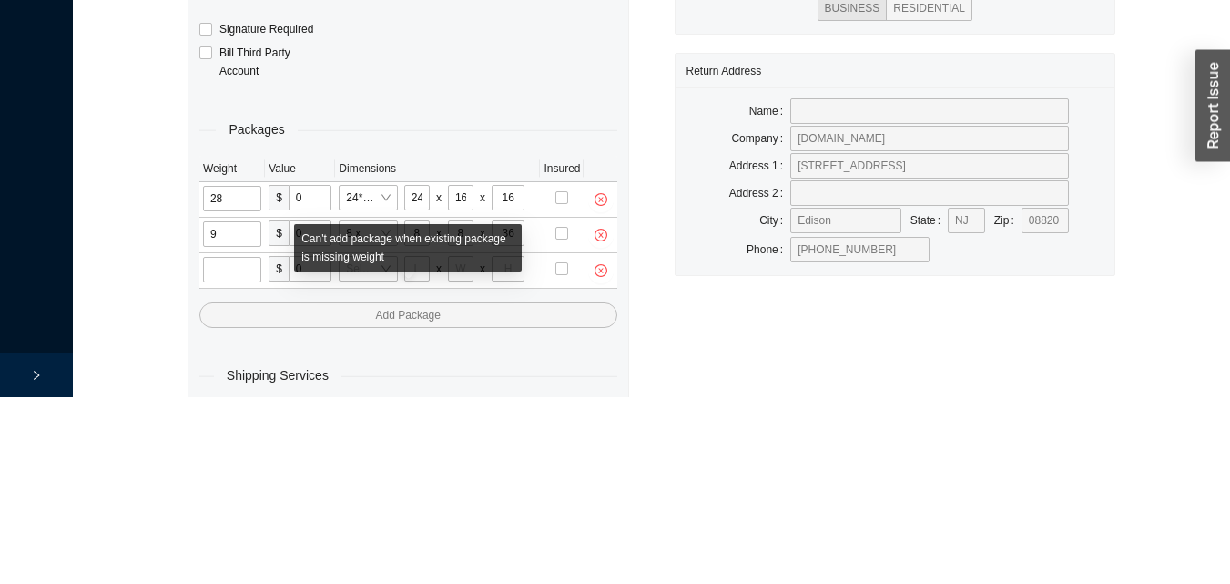
scroll to position [132, 0]
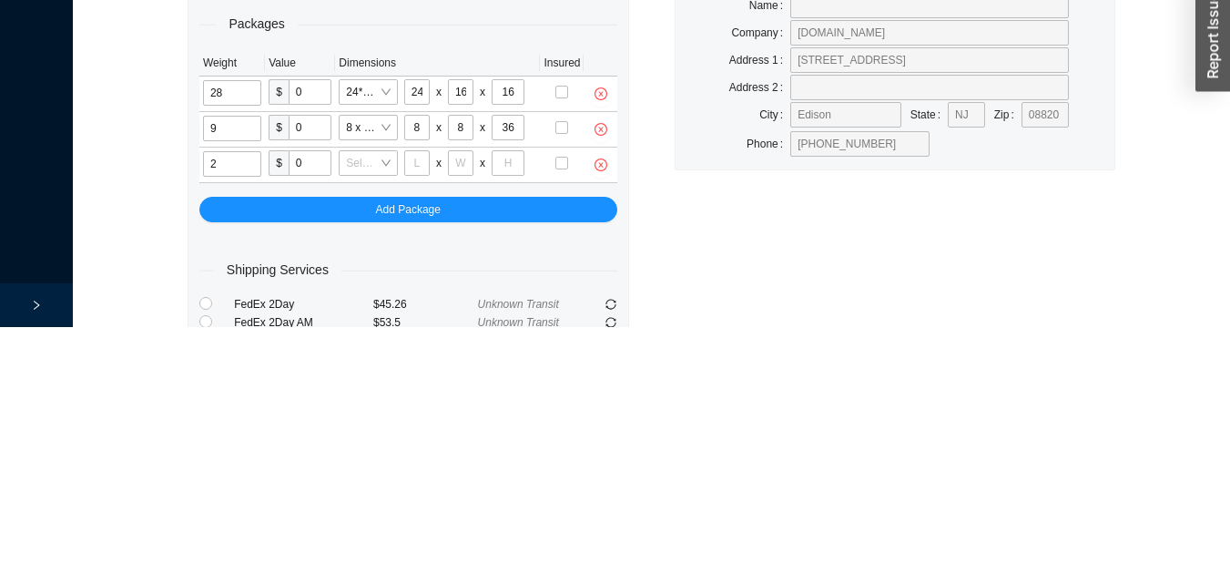
type input "2"
click at [416, 419] on input "tel" at bounding box center [417, 420] width 26 height 26
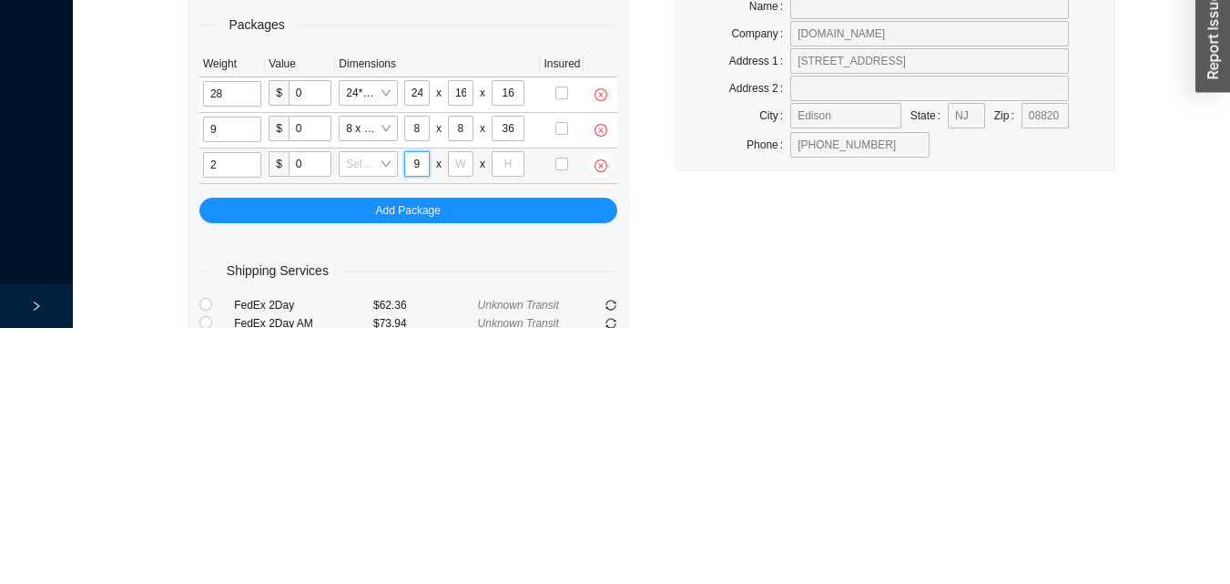
type input "9"
click at [461, 419] on input "tel" at bounding box center [461, 420] width 26 height 26
type input "9"
click at [503, 427] on input "tel" at bounding box center [508, 420] width 33 height 26
type input "7"
